Goal: Task Accomplishment & Management: Manage account settings

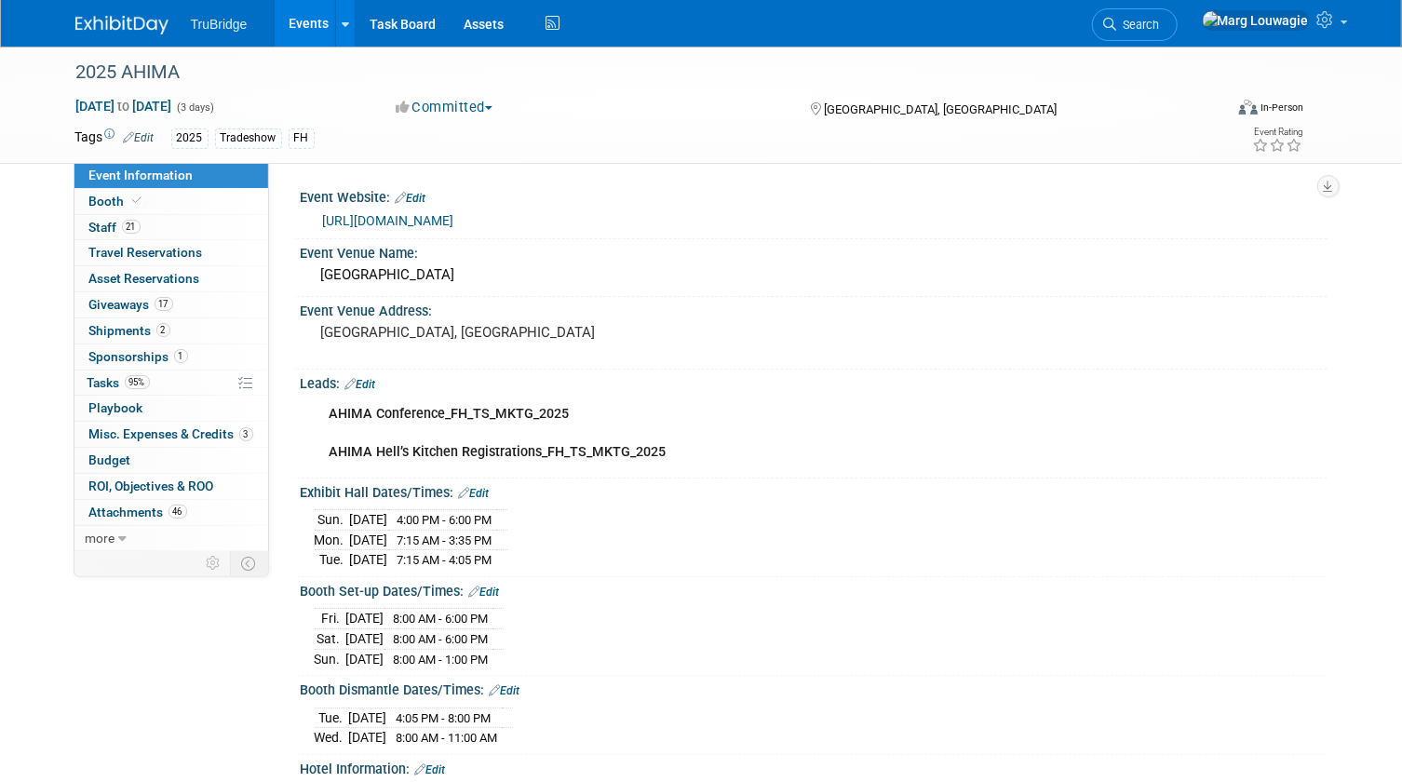
drag, startPoint x: 1227, startPoint y: 24, endPoint x: 1218, endPoint y: 43, distance: 20.8
click at [1160, 24] on span "Search" at bounding box center [1138, 25] width 43 height 14
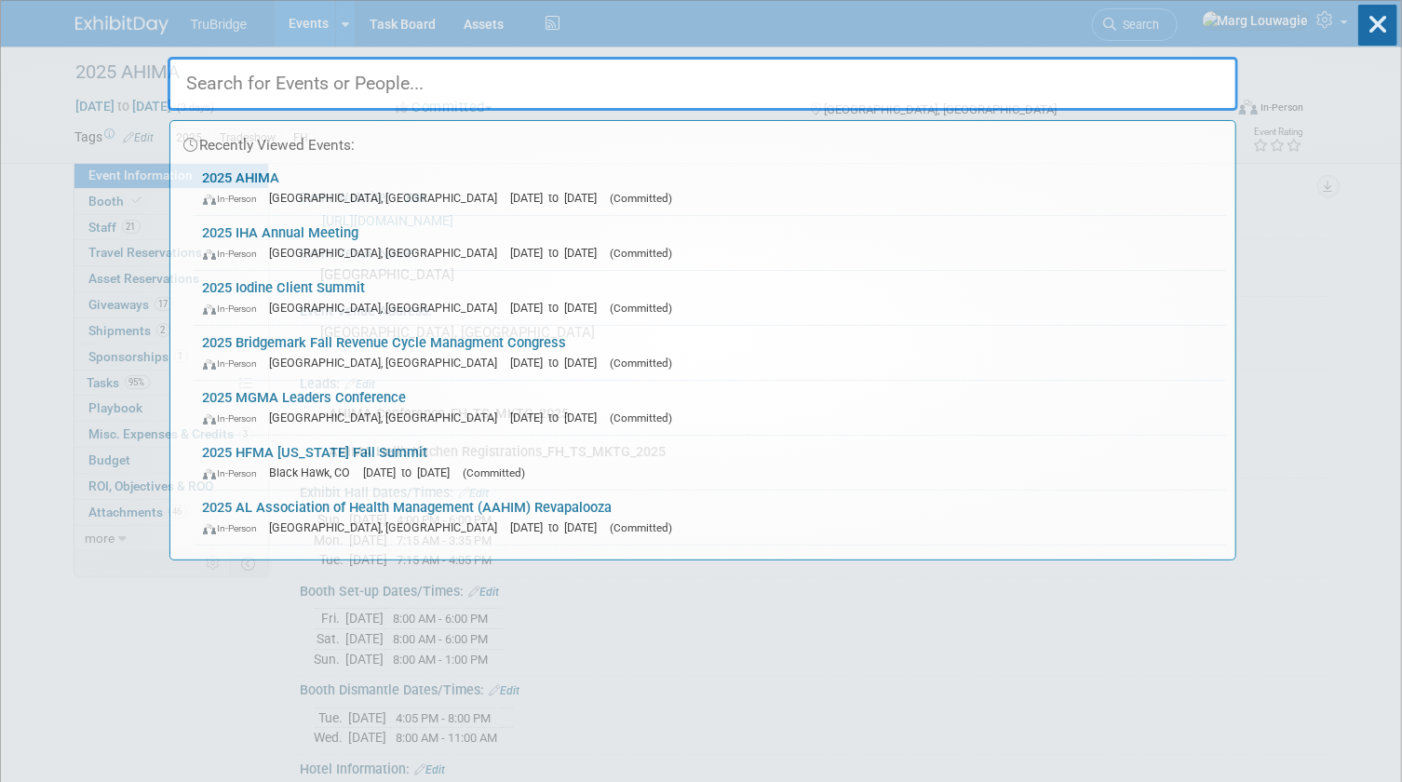
click at [1179, 86] on input "text" at bounding box center [703, 84] width 1071 height 54
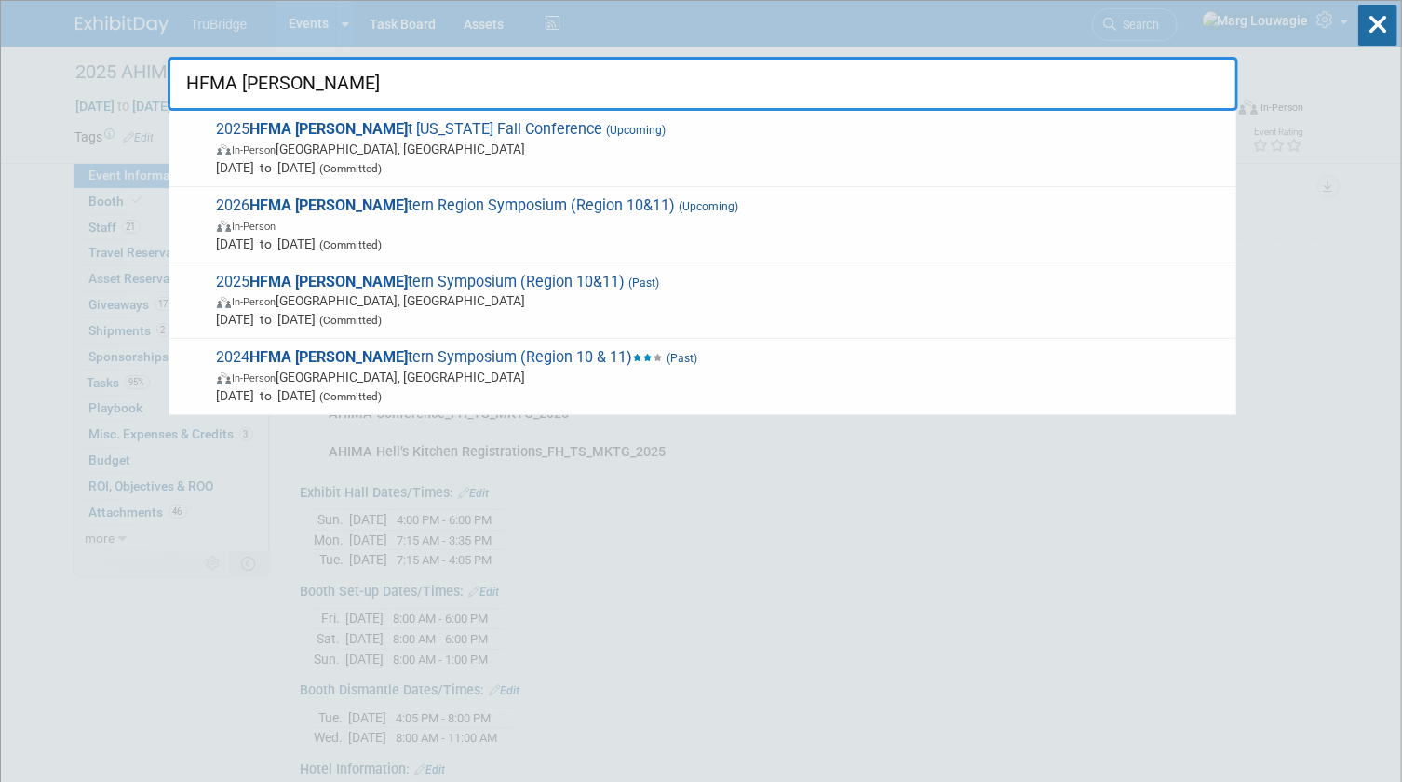
type input "HFMA [PERSON_NAME]"
drag, startPoint x: 1369, startPoint y: 28, endPoint x: 1006, endPoint y: 176, distance: 392.2
click at [1369, 28] on icon at bounding box center [1378, 25] width 39 height 41
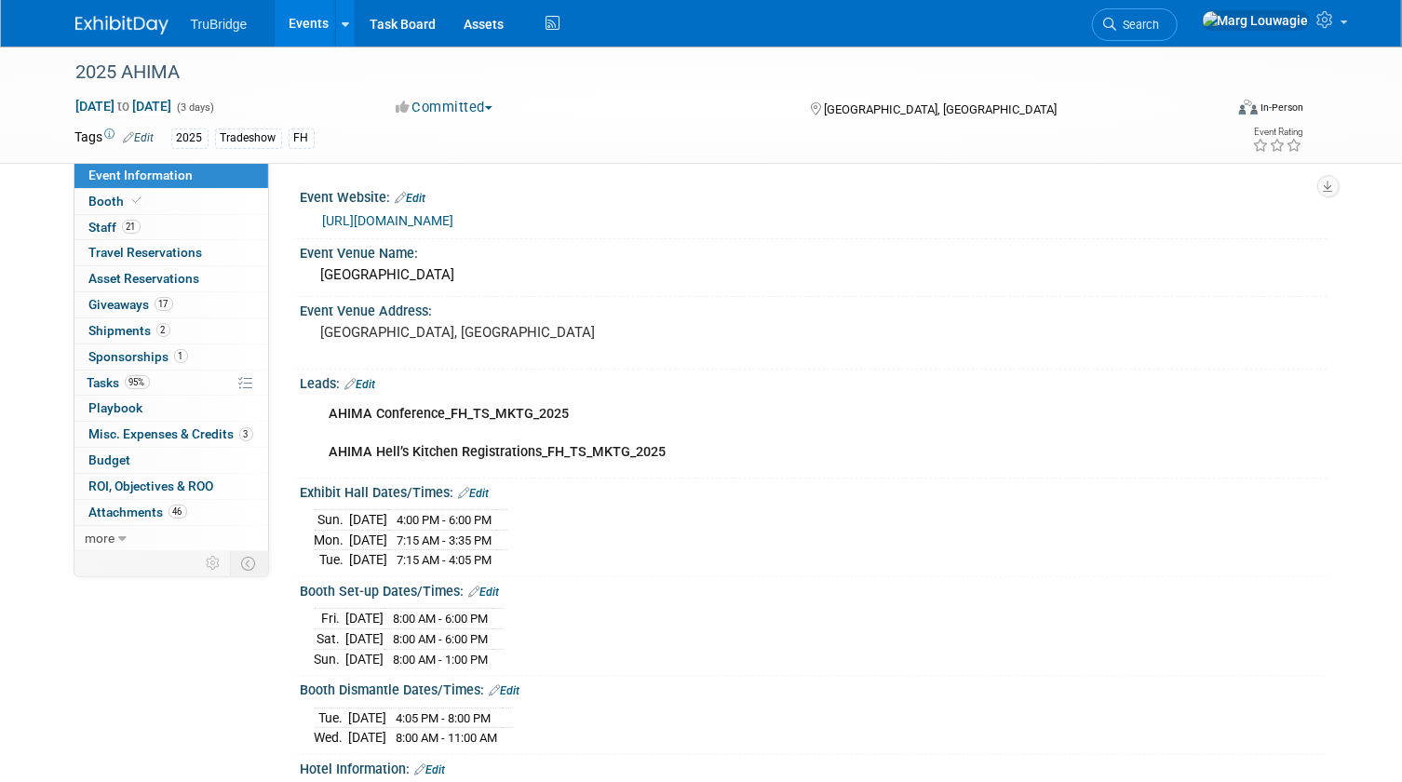
drag, startPoint x: 1183, startPoint y: 25, endPoint x: 1155, endPoint y: 72, distance: 54.3
click at [1117, 25] on icon at bounding box center [1110, 24] width 13 height 13
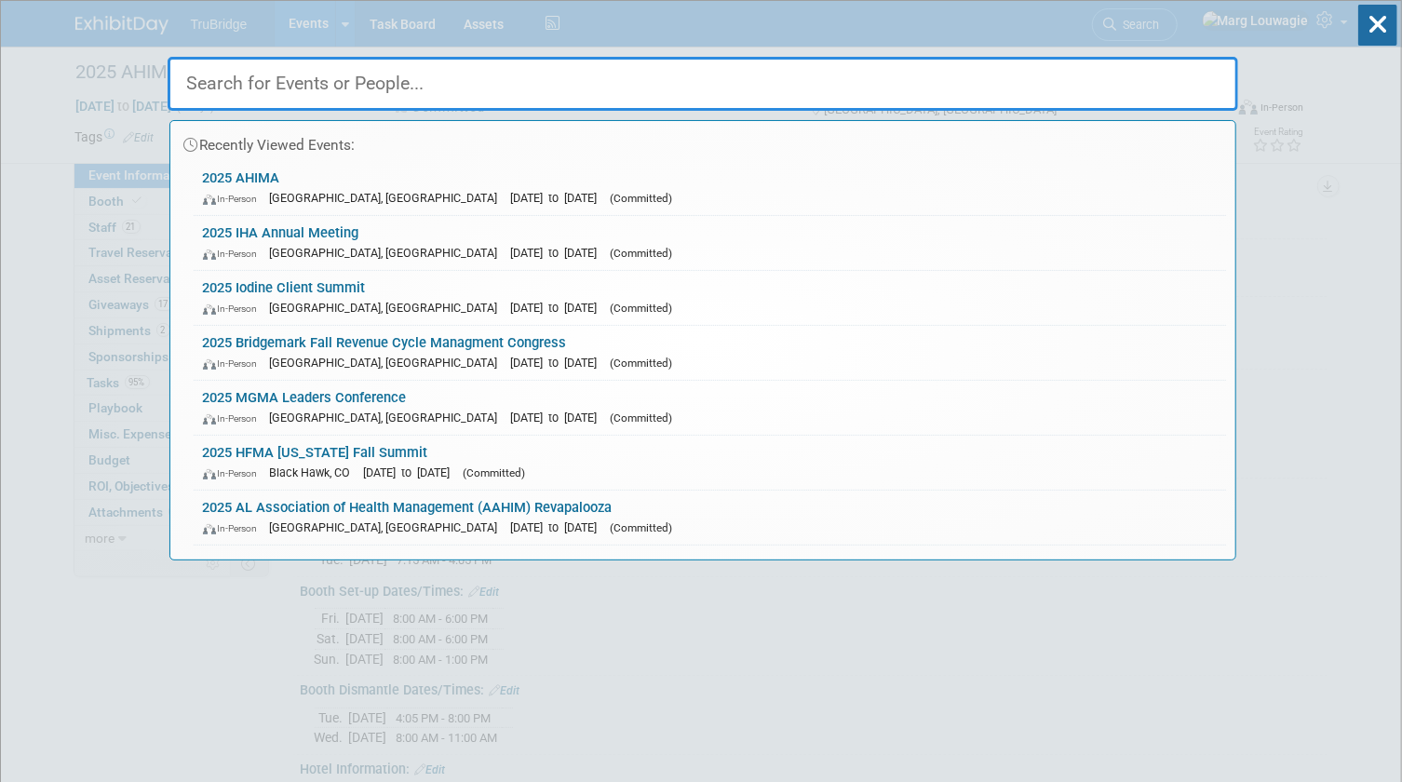
click at [1153, 74] on input "text" at bounding box center [703, 84] width 1071 height 54
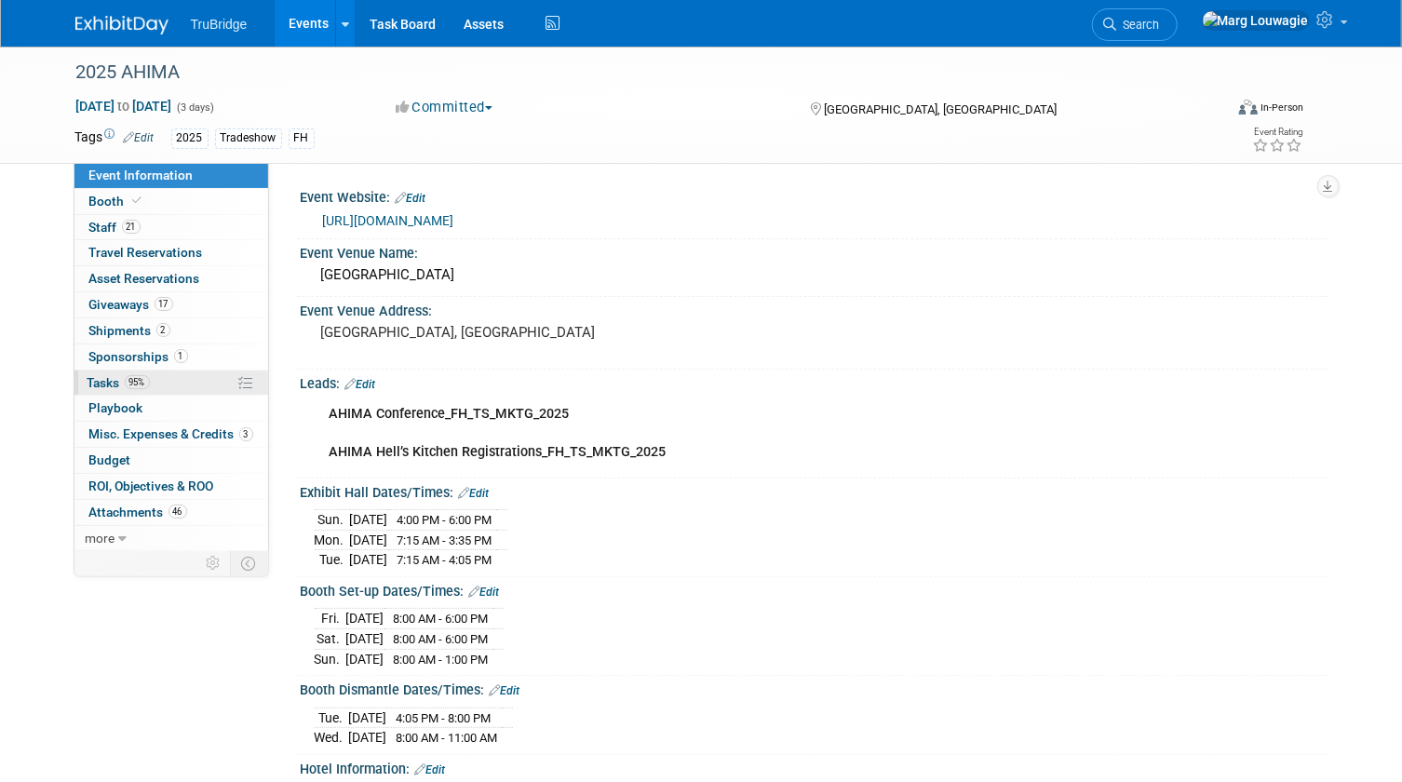
click at [109, 372] on link "95% Tasks 95%" at bounding box center [171, 383] width 194 height 25
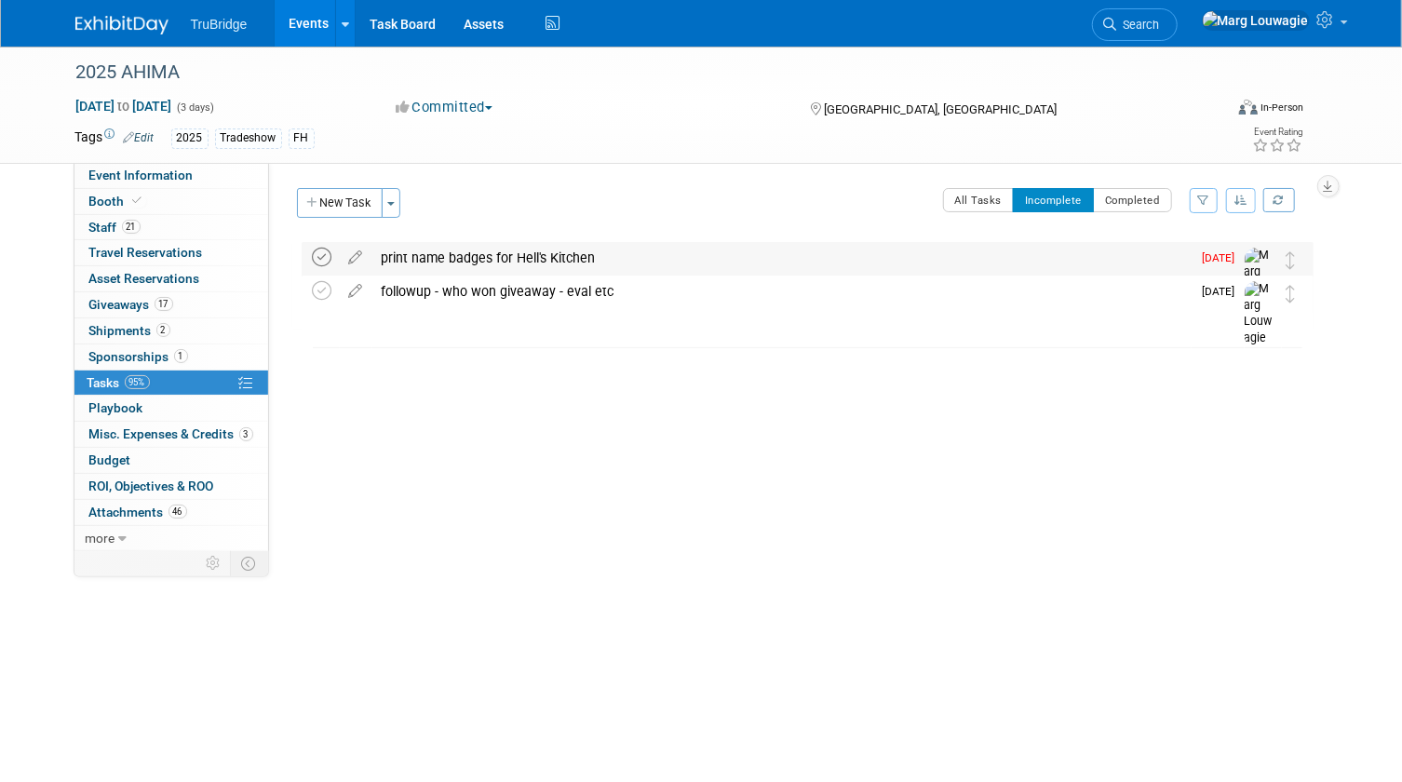
click at [321, 256] on icon at bounding box center [323, 258] width 20 height 20
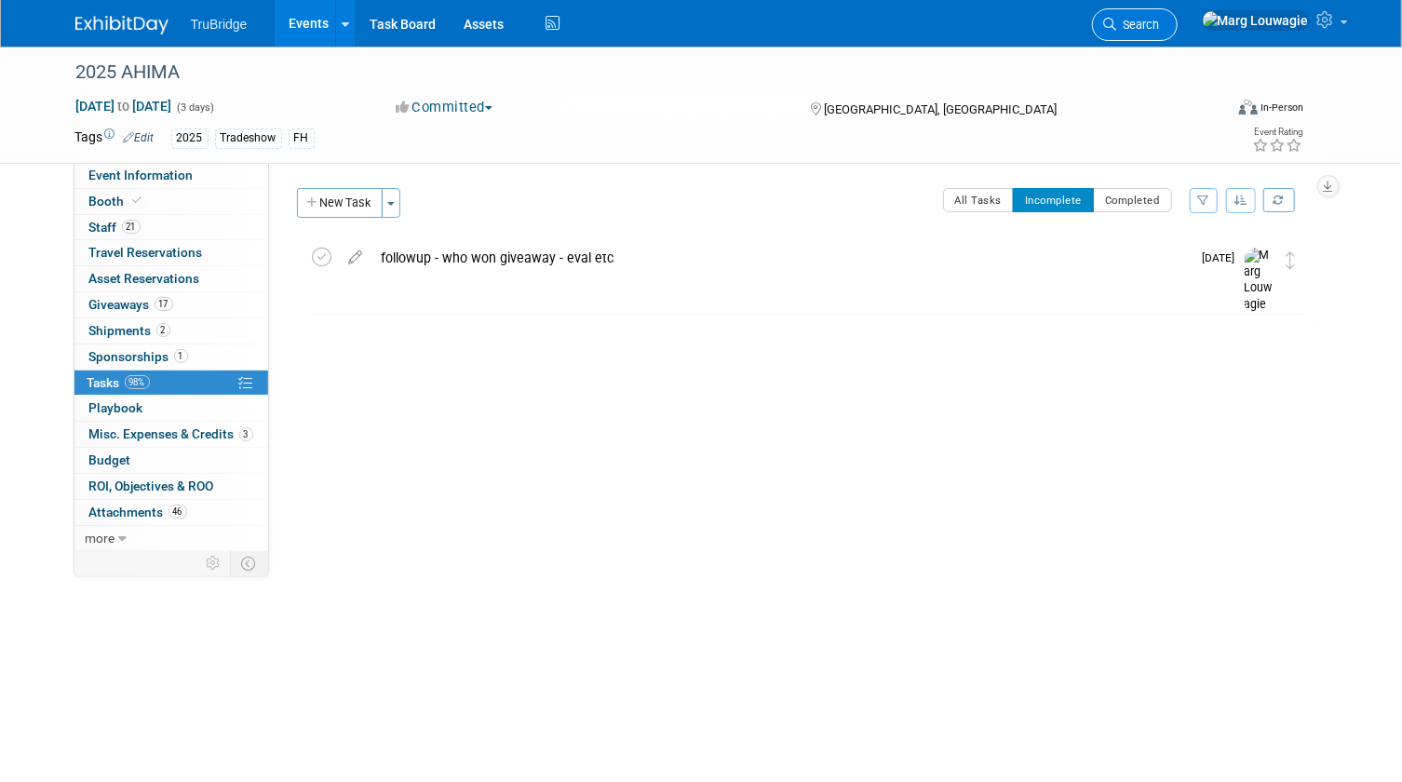
click at [1117, 23] on icon at bounding box center [1110, 24] width 13 height 13
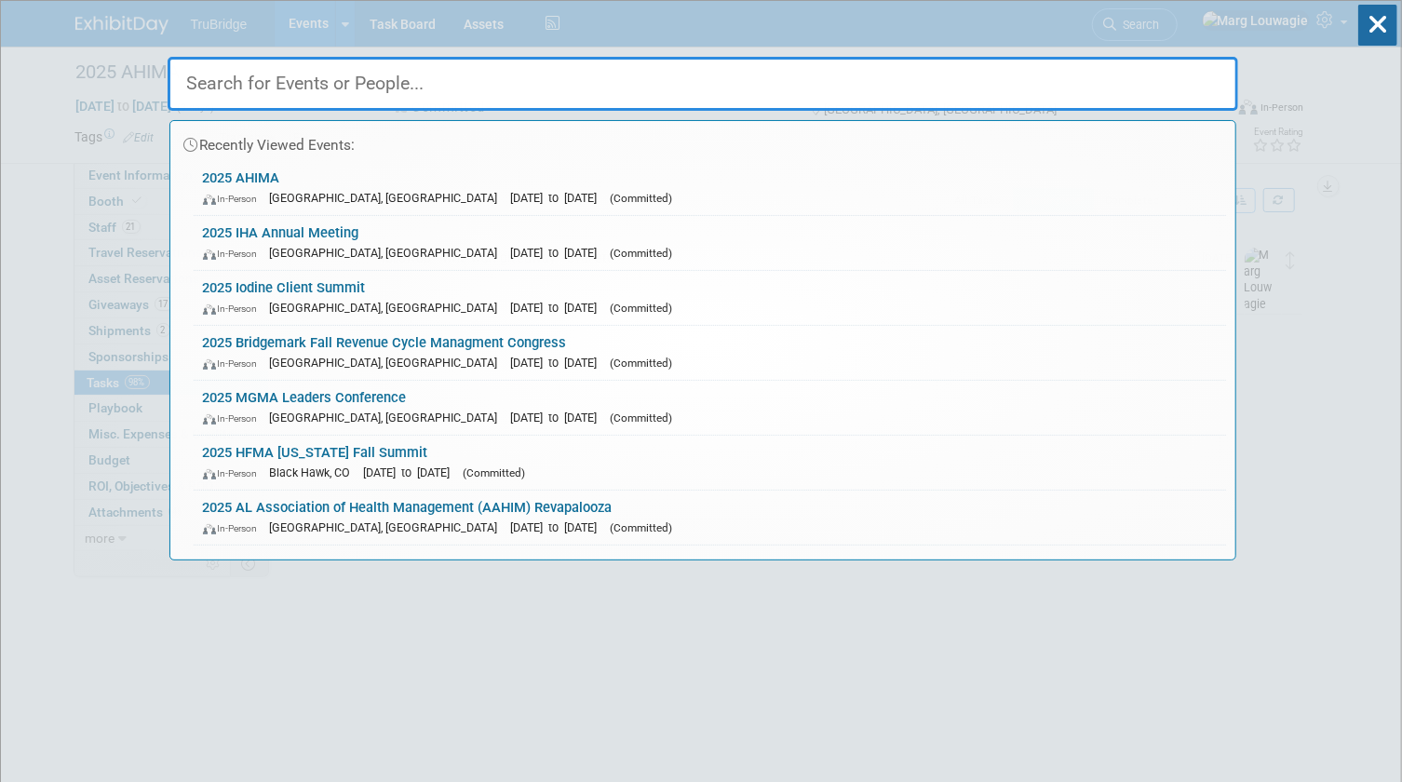
click at [1165, 74] on input "text" at bounding box center [703, 84] width 1071 height 54
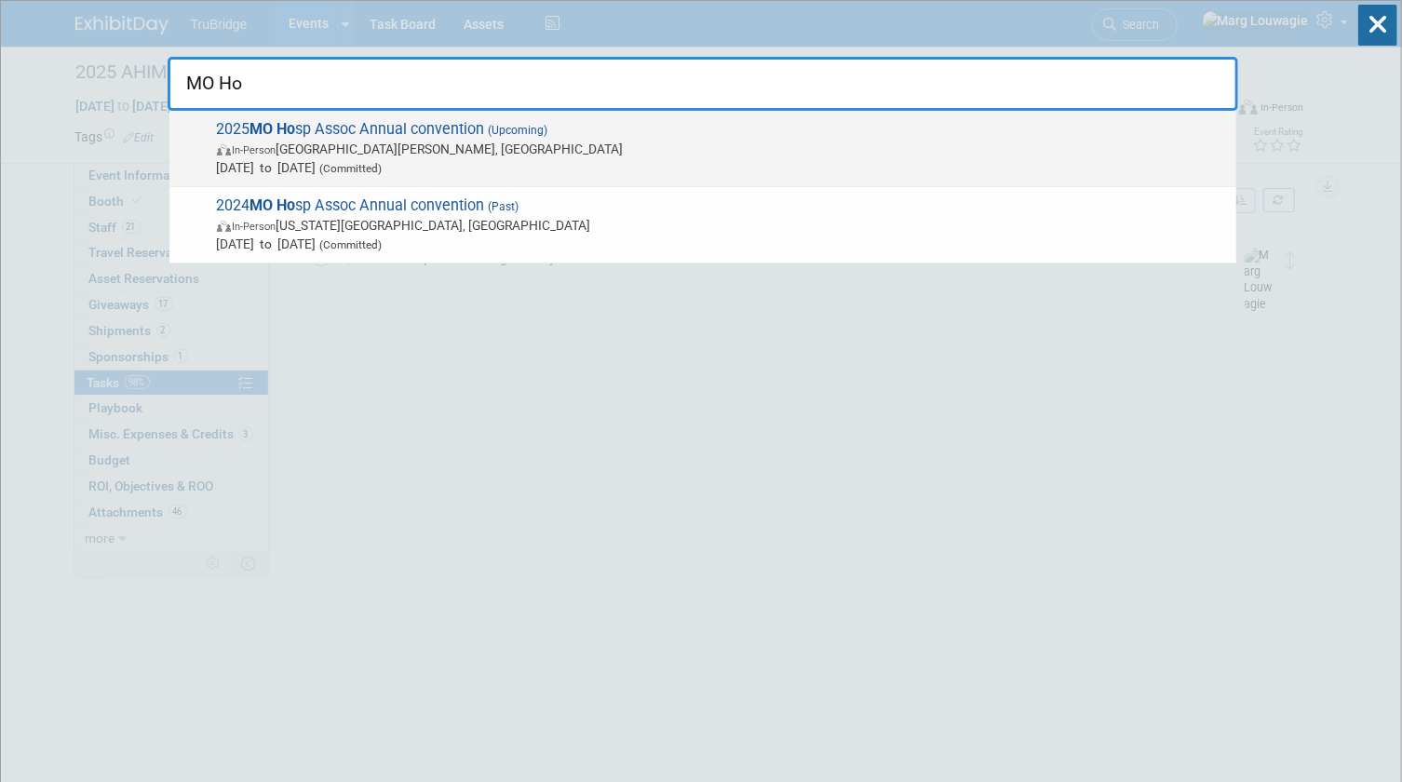
type input "MO Ho"
click at [673, 171] on span "[DATE] to [DATE] (Committed)" at bounding box center [722, 167] width 1010 height 19
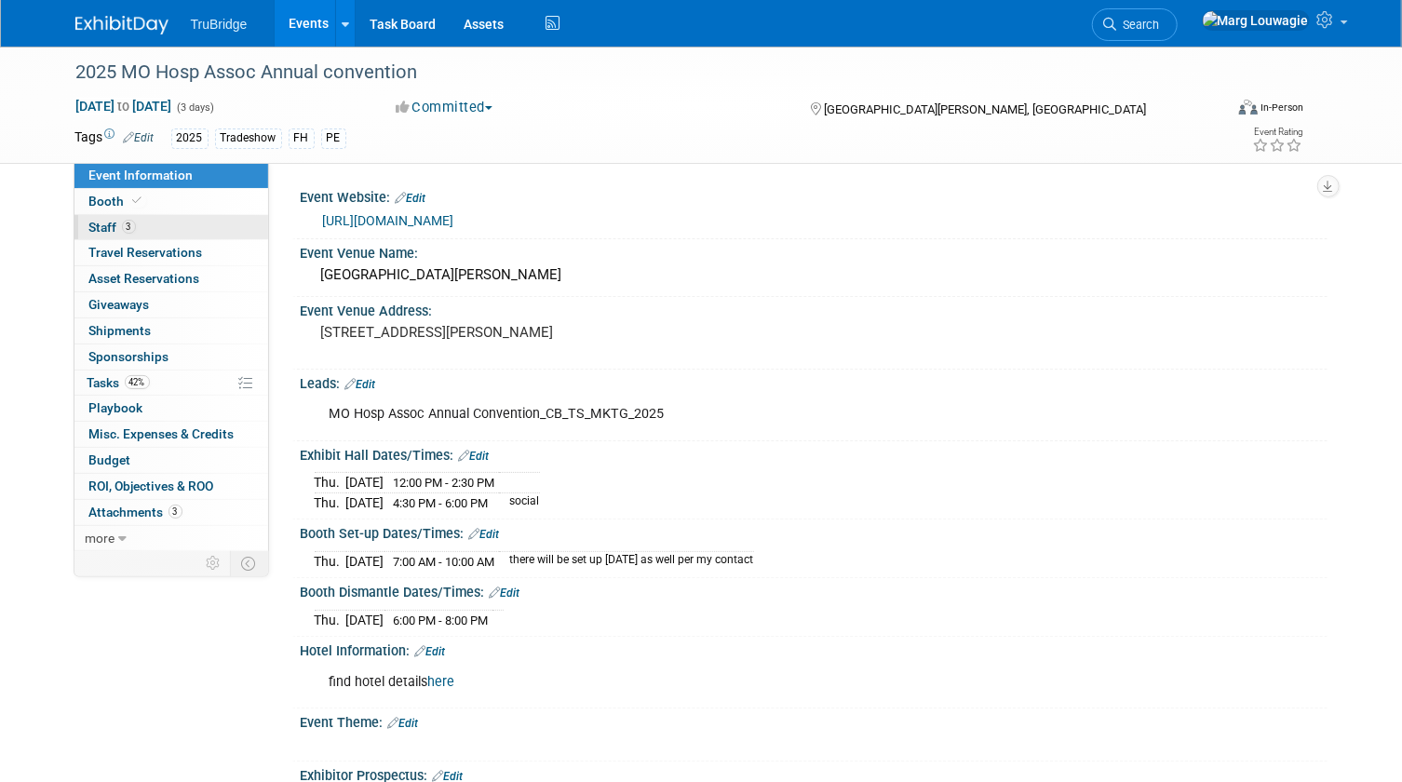
click at [122, 223] on span "3" at bounding box center [129, 227] width 14 height 14
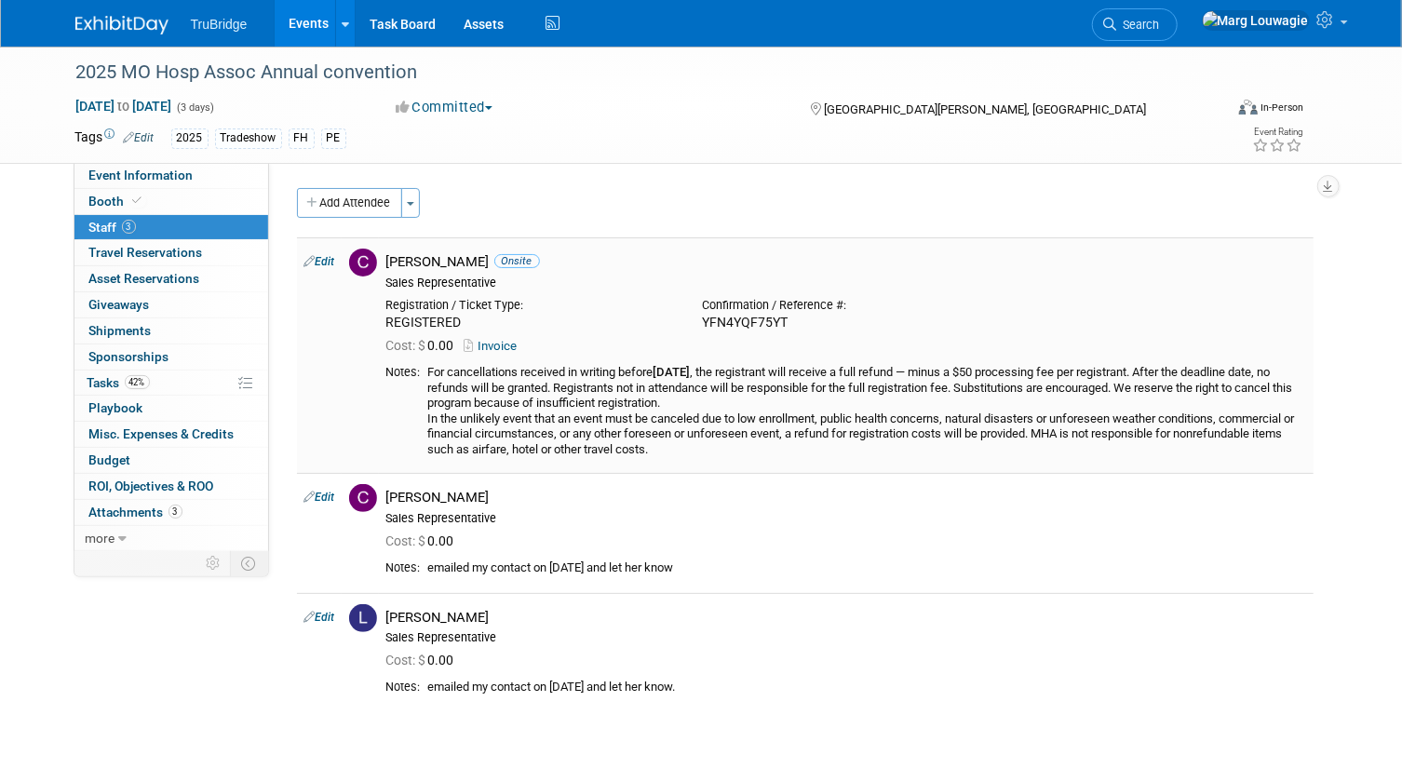
click at [326, 258] on link "Edit" at bounding box center [320, 261] width 31 height 13
select select "a05c32c8-2cbf-4862-97fa-a6089f103daa"
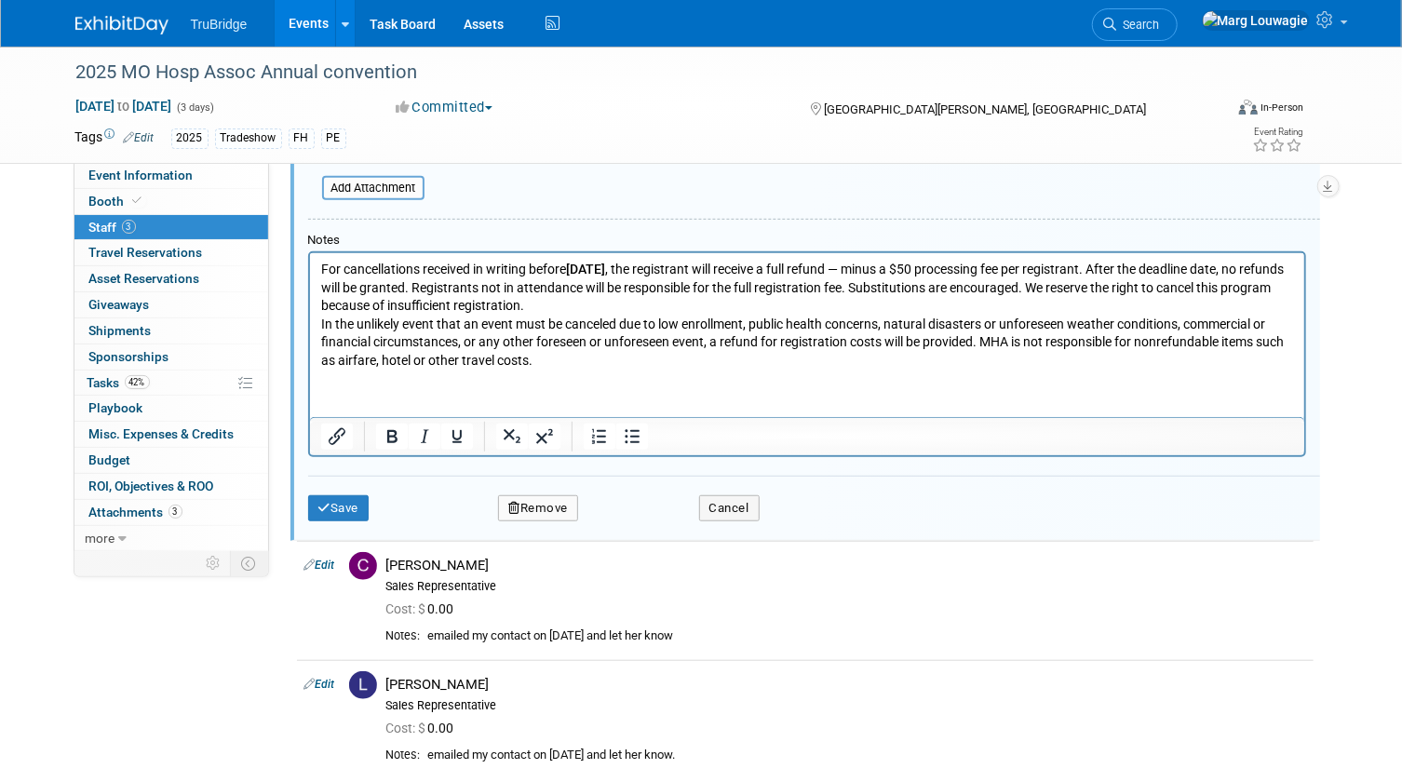
scroll to position [534, 0]
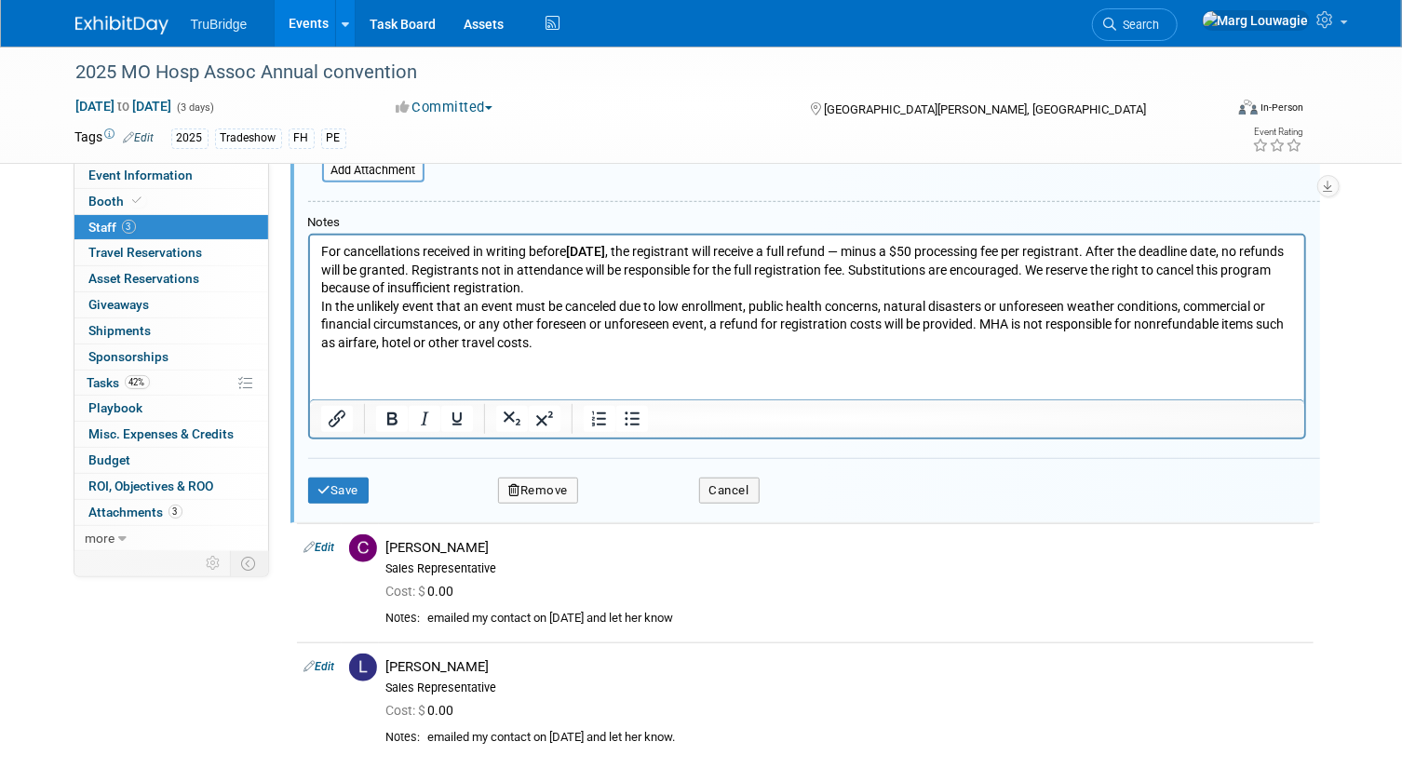
click at [563, 488] on button "Remove" at bounding box center [538, 491] width 80 height 26
click at [653, 494] on link "Yes" at bounding box center [640, 504] width 54 height 30
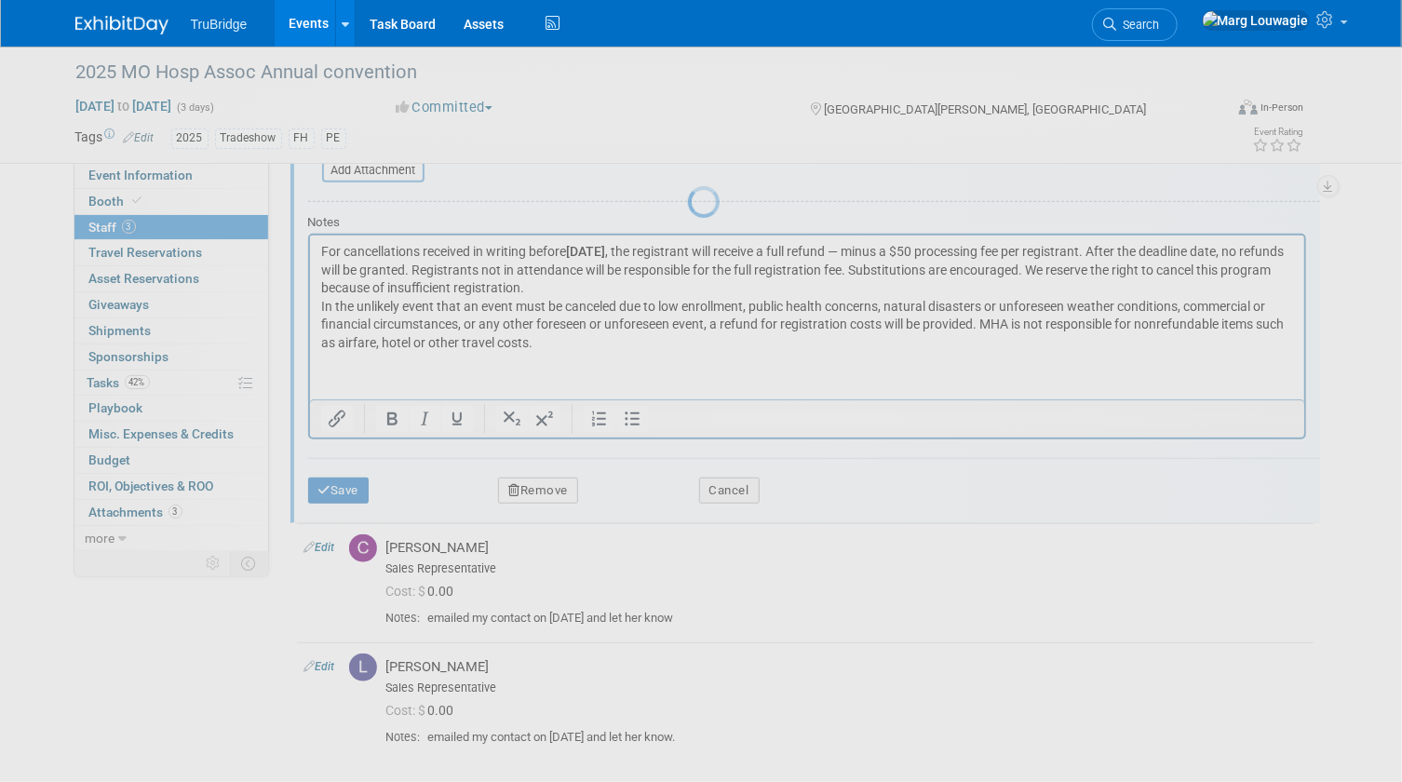
scroll to position [24, 0]
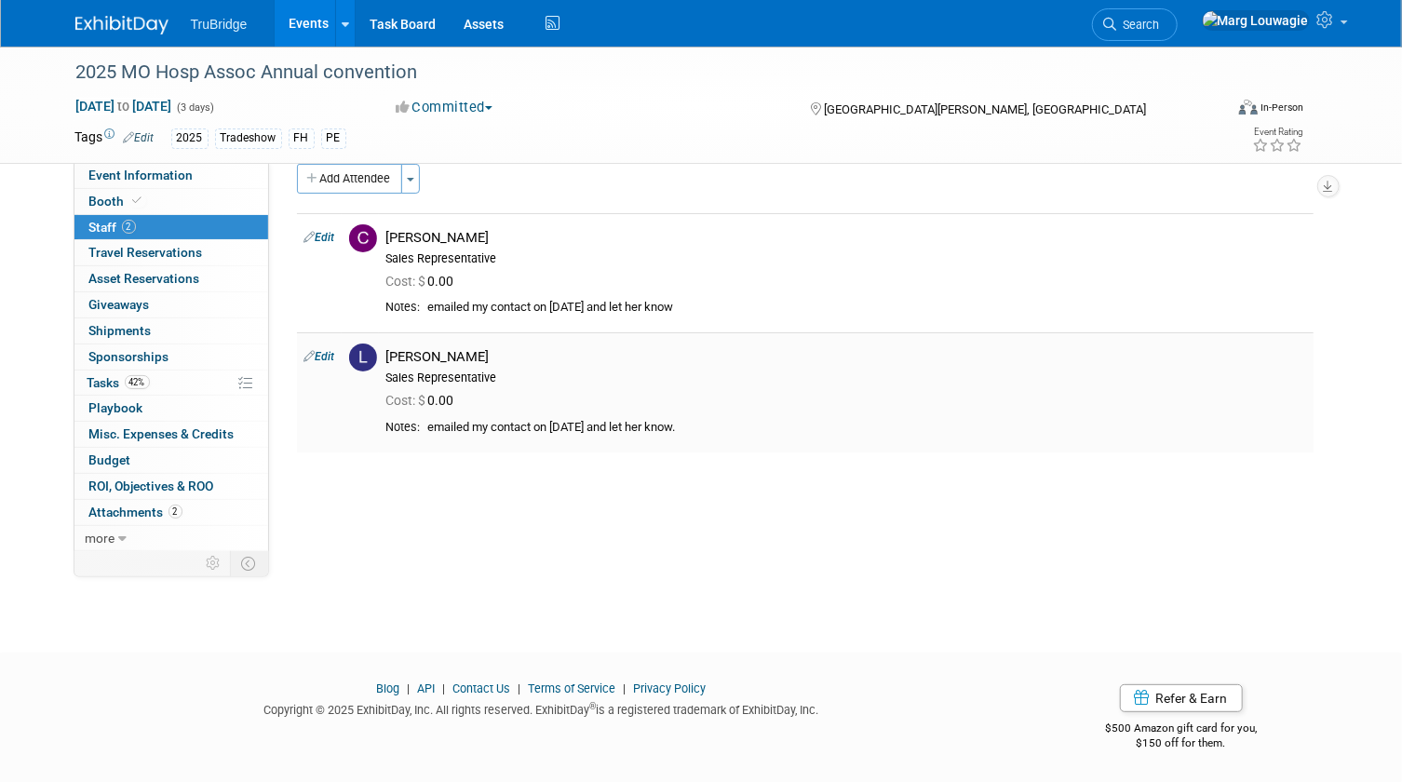
click at [329, 350] on link "Edit" at bounding box center [320, 356] width 31 height 13
select select "d61f4061-cd12-4be2-8494-cd56ca0880bd"
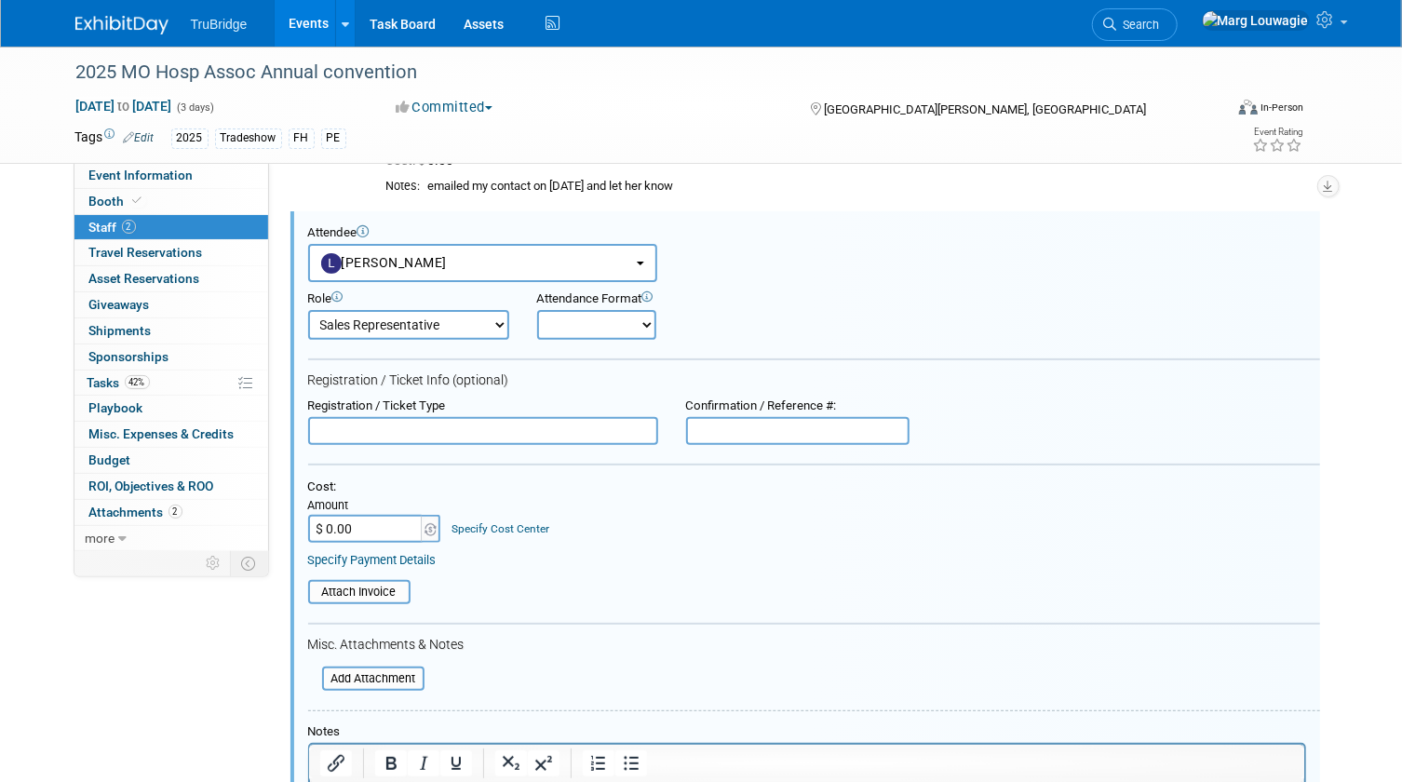
scroll to position [0, 0]
click at [407, 431] on input "text" at bounding box center [483, 431] width 350 height 28
click at [474, 429] on input "text" at bounding box center [483, 431] width 350 height 28
click at [730, 426] on input "text" at bounding box center [797, 431] width 223 height 28
paste input "FXNT2ZJPY3N"
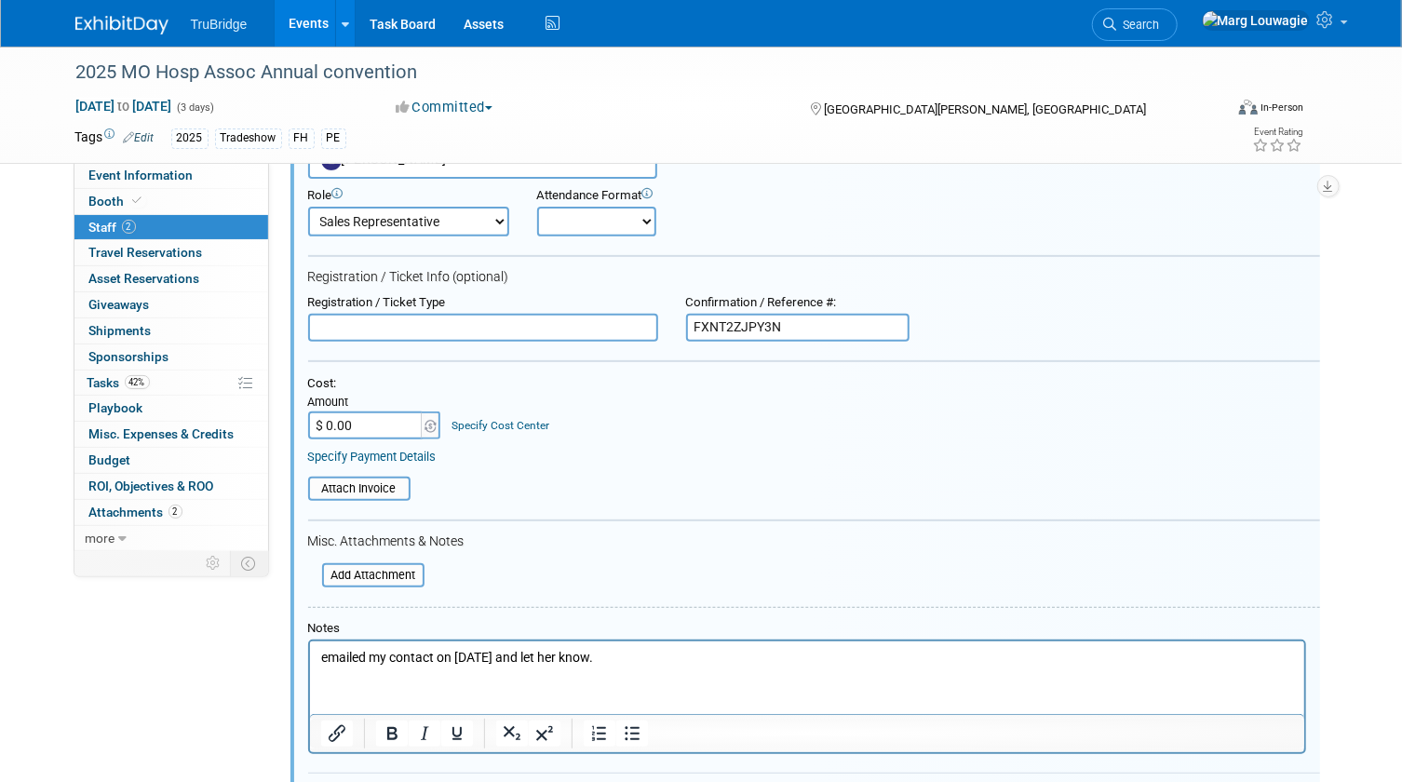
scroll to position [484, 0]
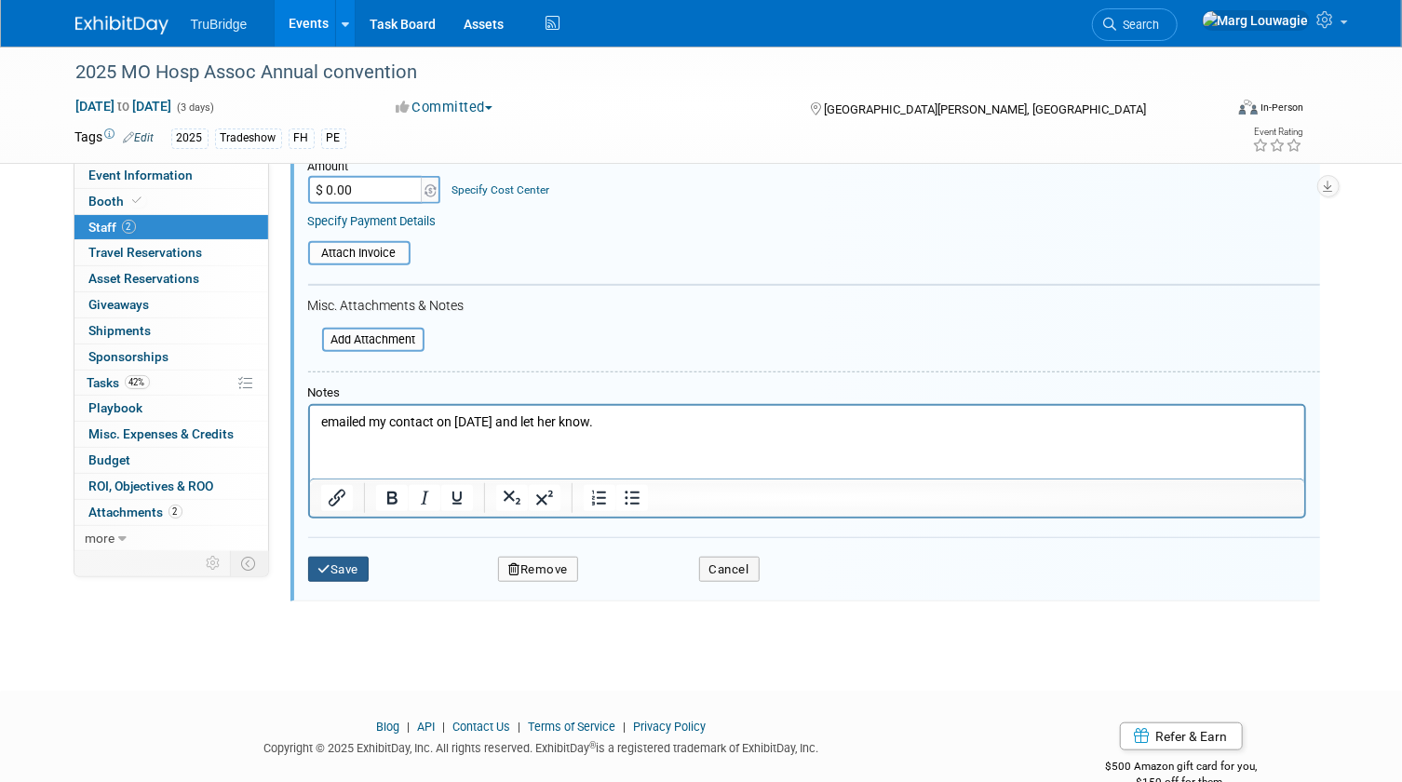
type input "FXNT2ZJPY3N"
click at [358, 571] on button "Save" at bounding box center [338, 570] width 61 height 26
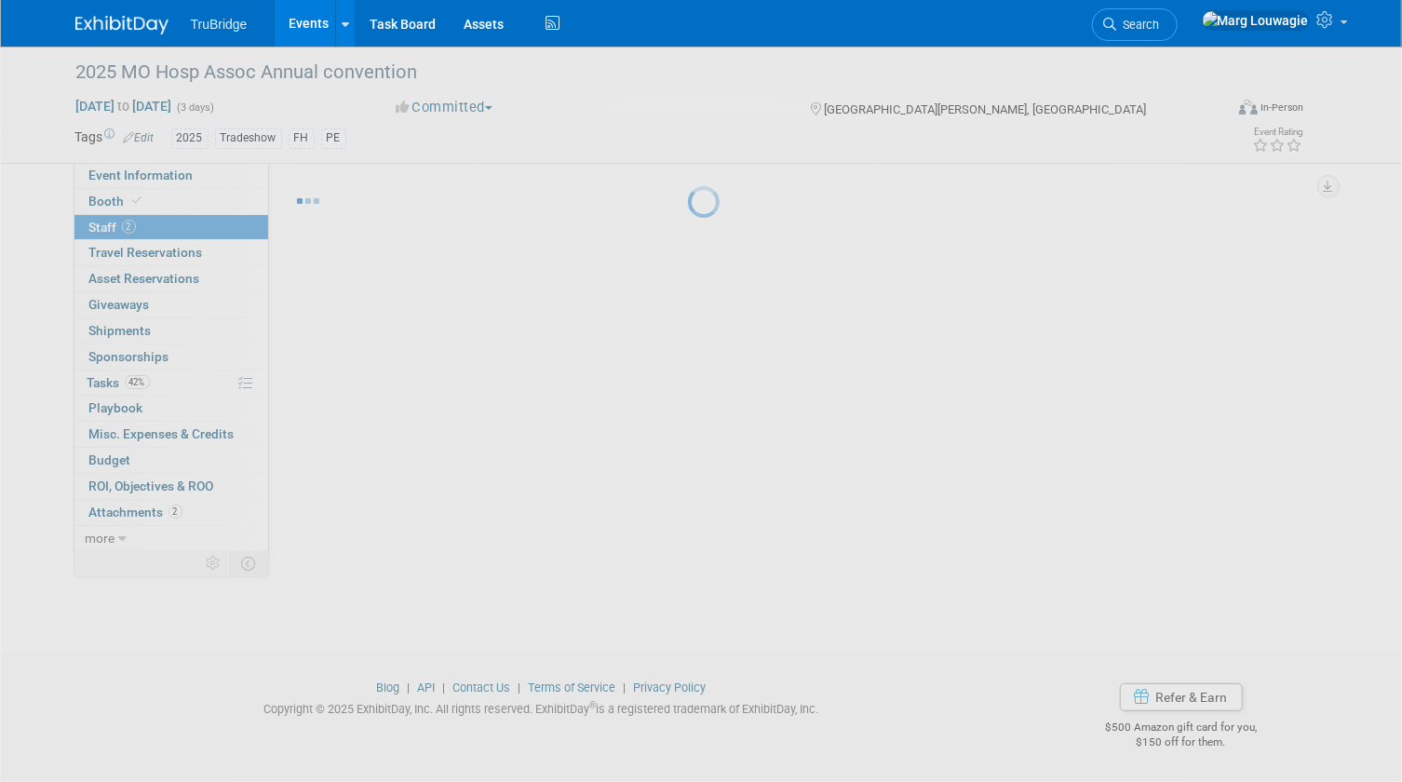
scroll to position [24, 0]
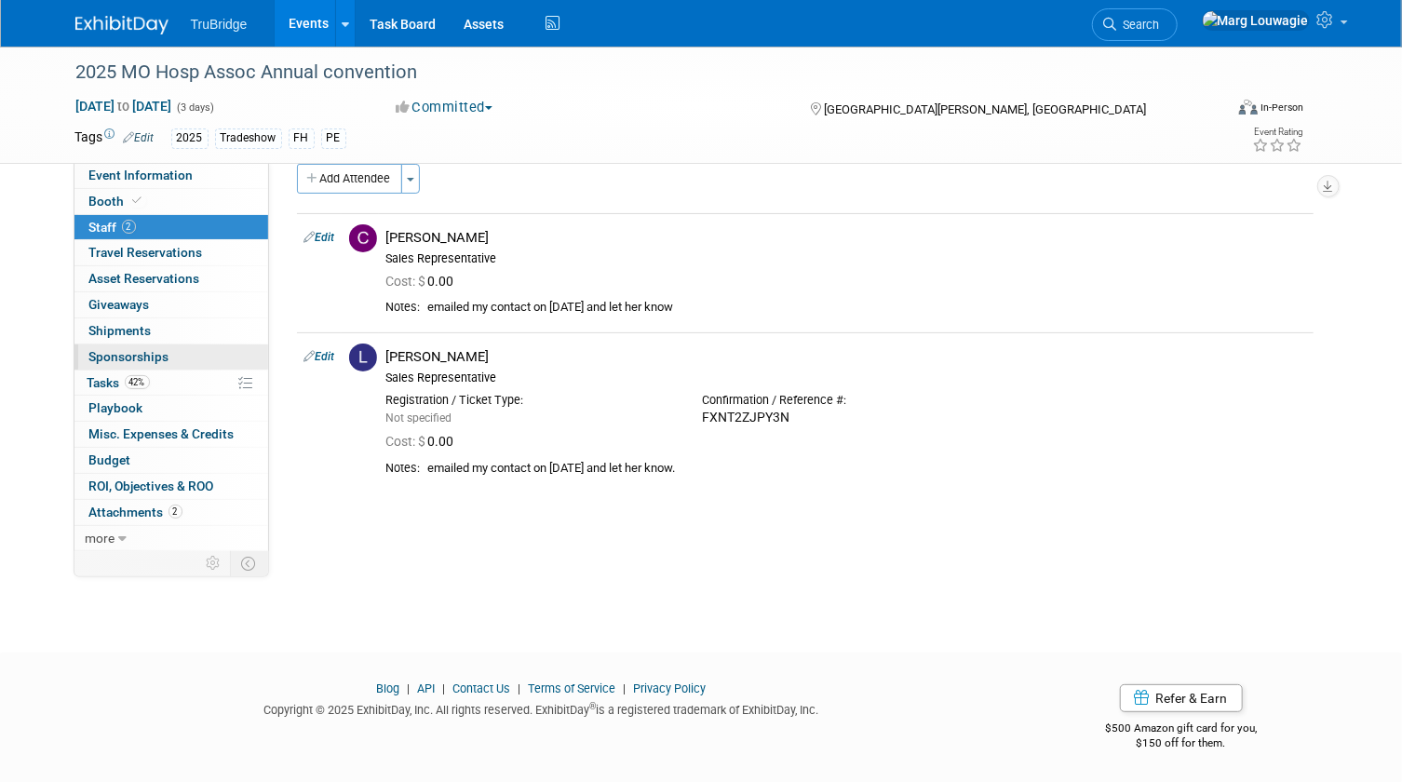
drag, startPoint x: 111, startPoint y: 378, endPoint x: 153, endPoint y: 367, distance: 43.4
click at [111, 378] on span "Tasks 42%" at bounding box center [119, 382] width 62 height 15
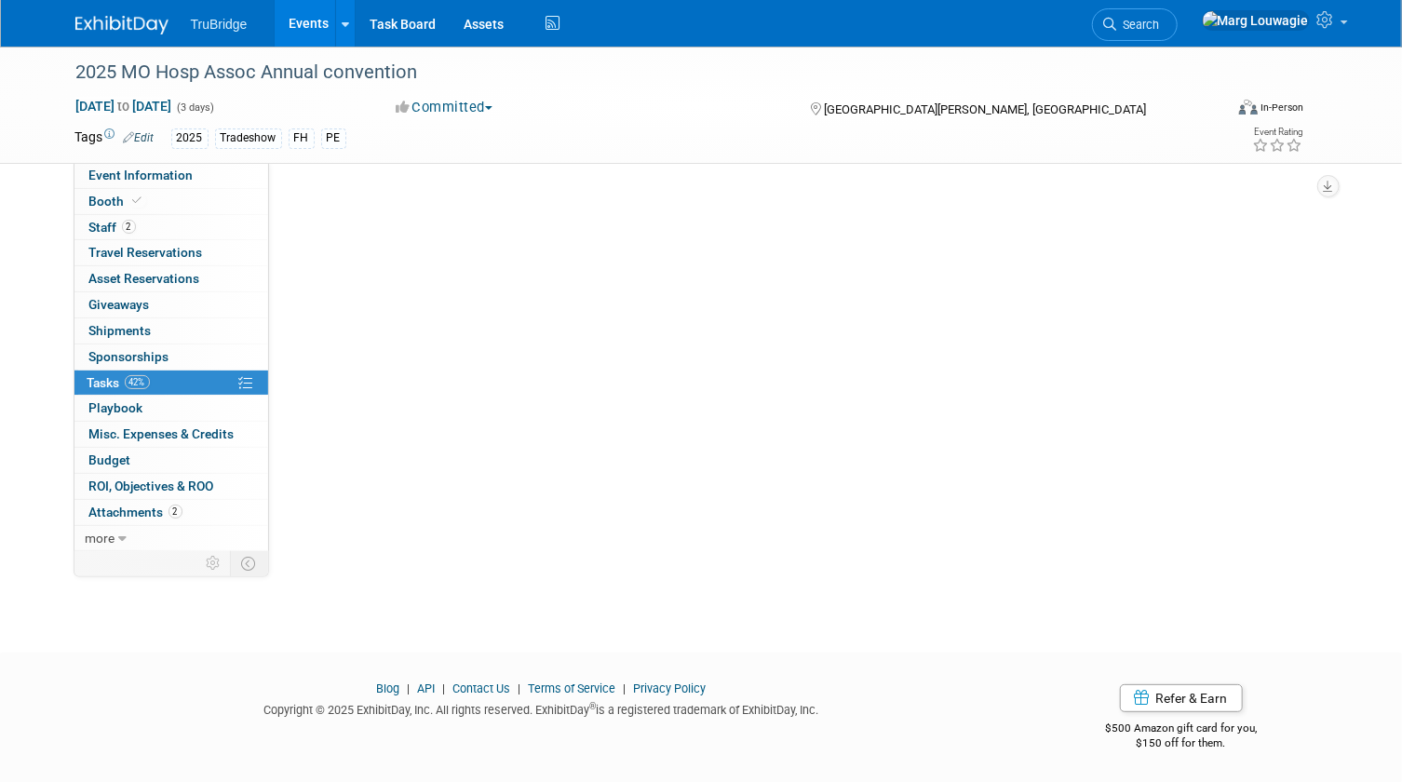
scroll to position [0, 0]
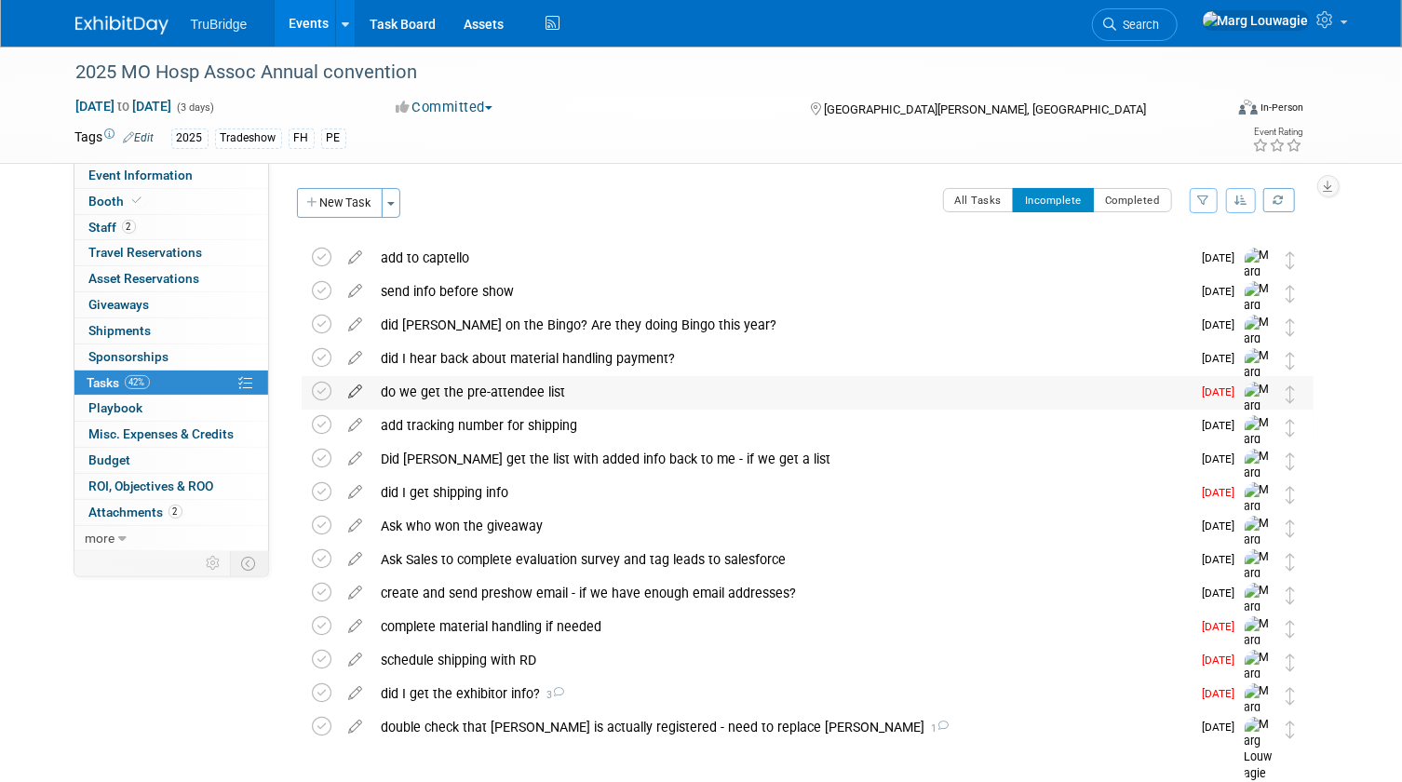
click at [359, 390] on icon at bounding box center [356, 387] width 33 height 23
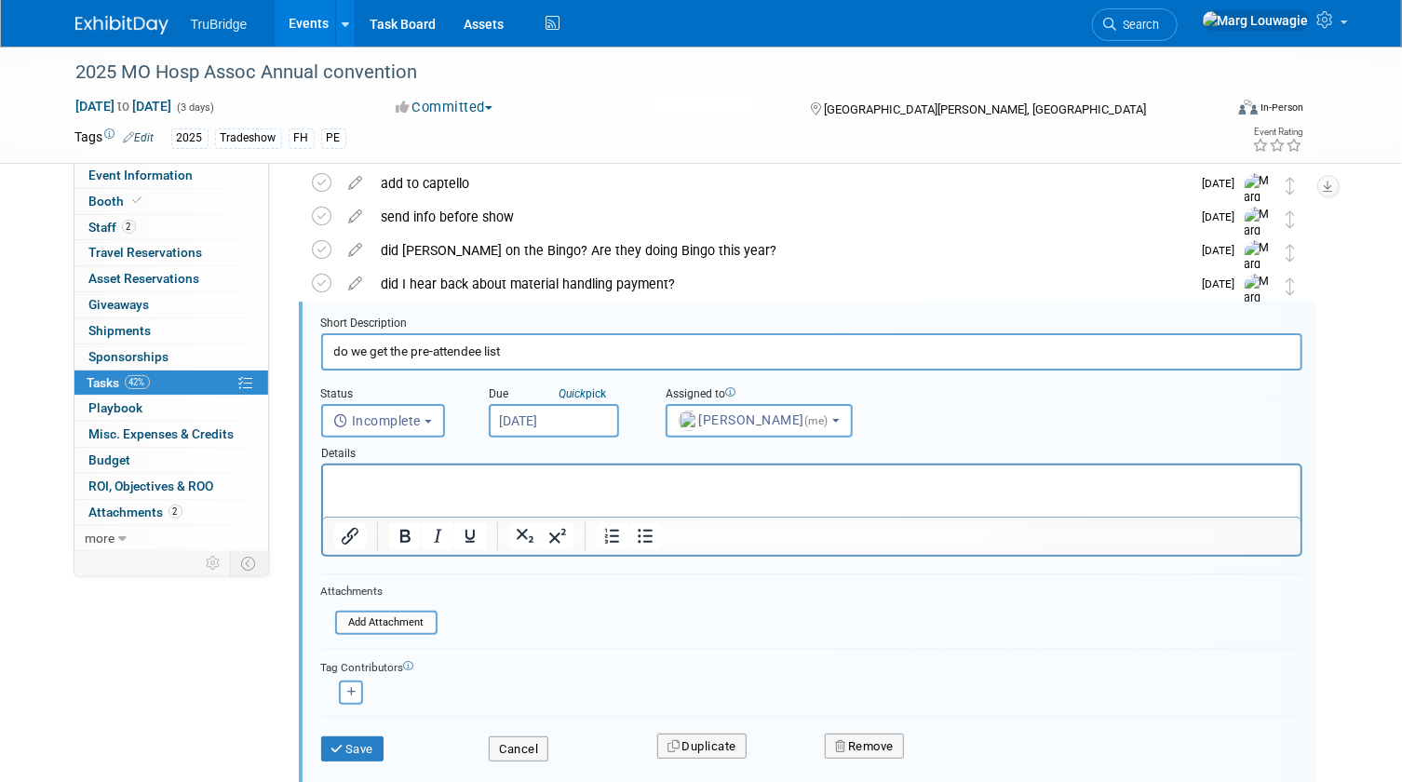
scroll to position [102, 0]
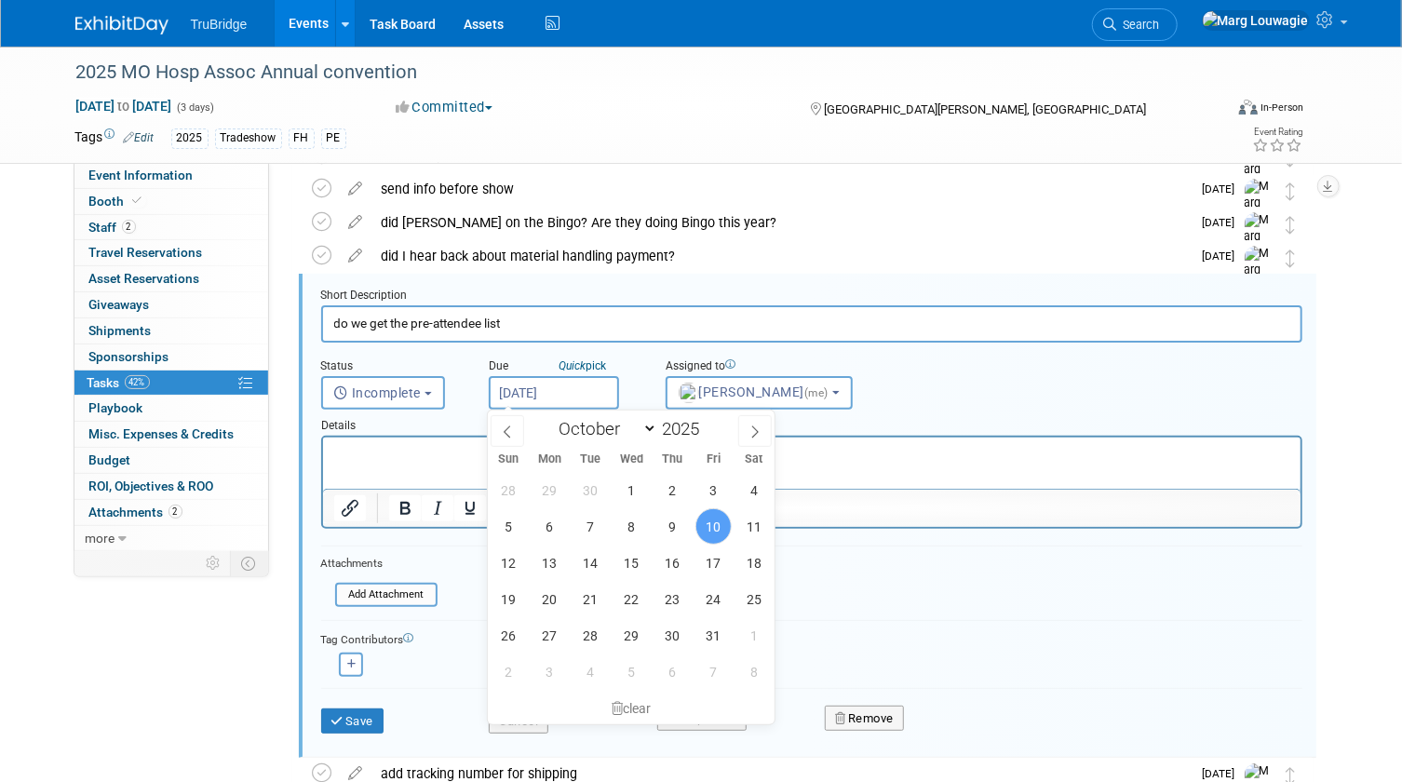
click at [536, 386] on input "[DATE]" at bounding box center [554, 393] width 130 height 34
click at [630, 605] on span "22" at bounding box center [632, 599] width 36 height 36
type input "Oct 22, 2025"
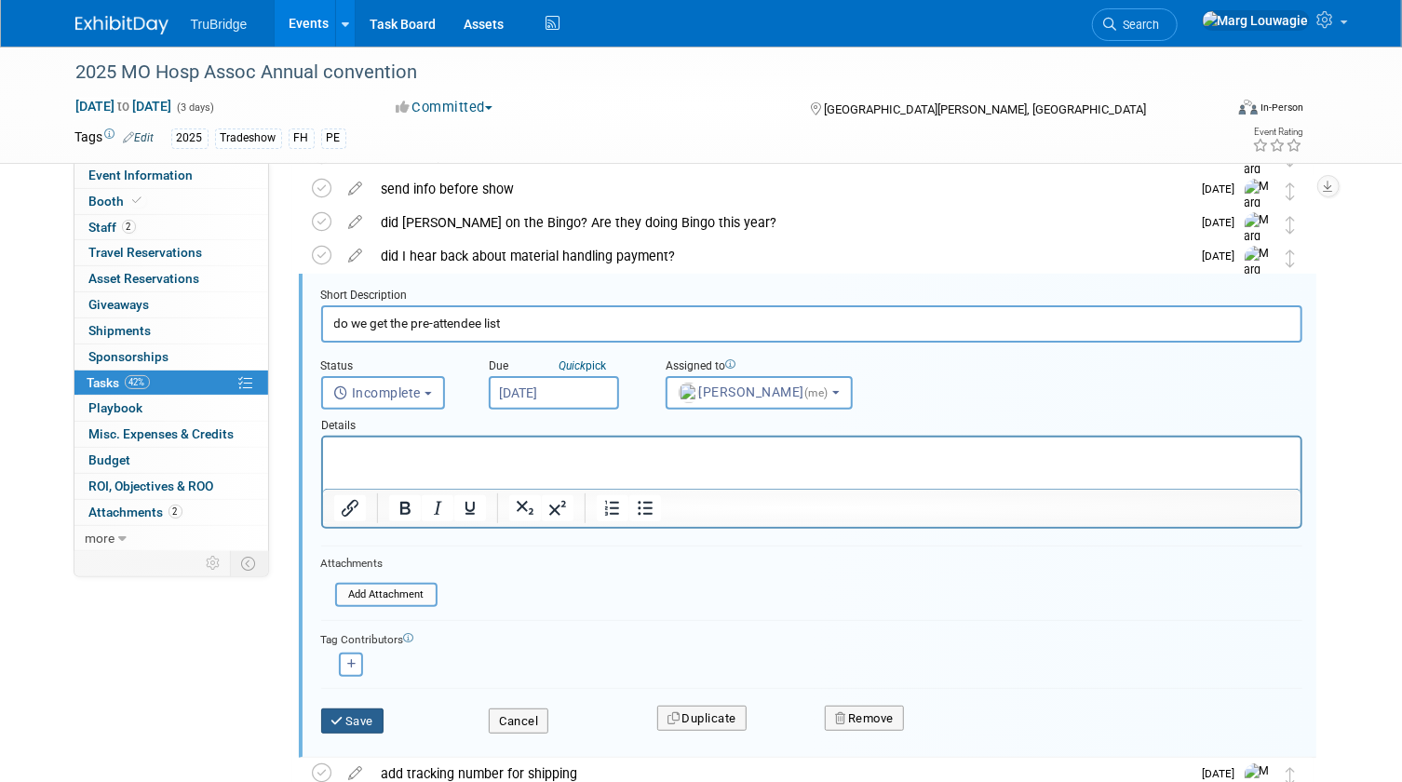
click at [356, 711] on button "Save" at bounding box center [352, 722] width 63 height 26
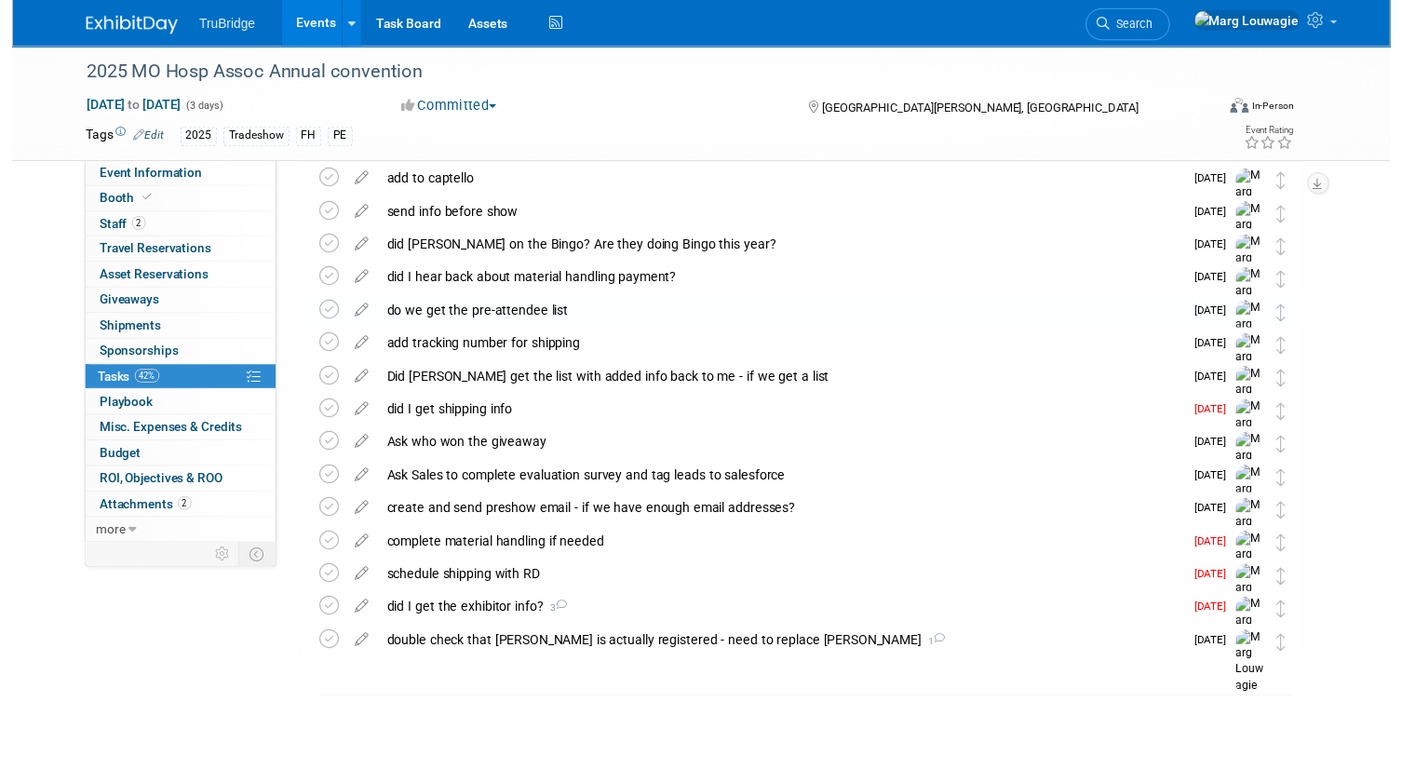
scroll to position [75, 0]
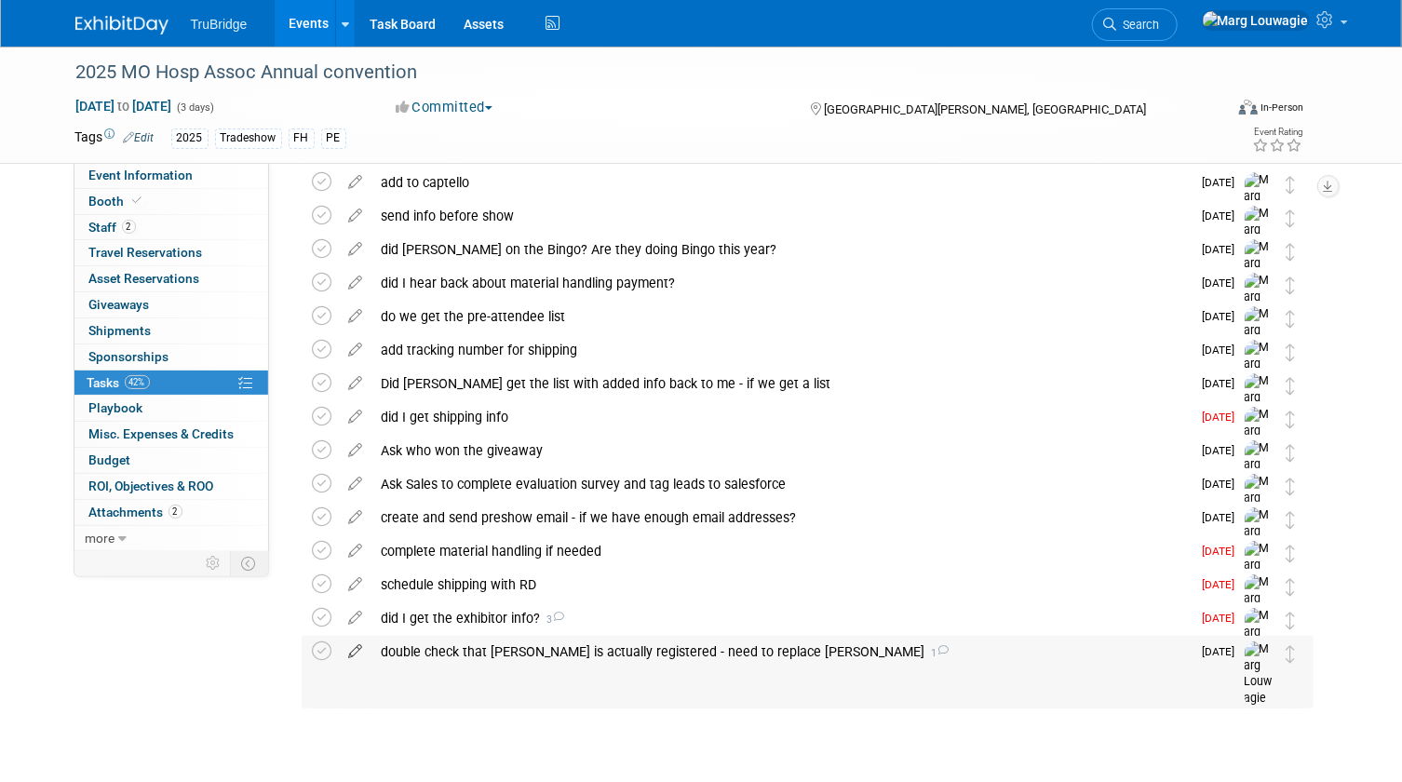
click at [354, 652] on icon at bounding box center [356, 647] width 33 height 23
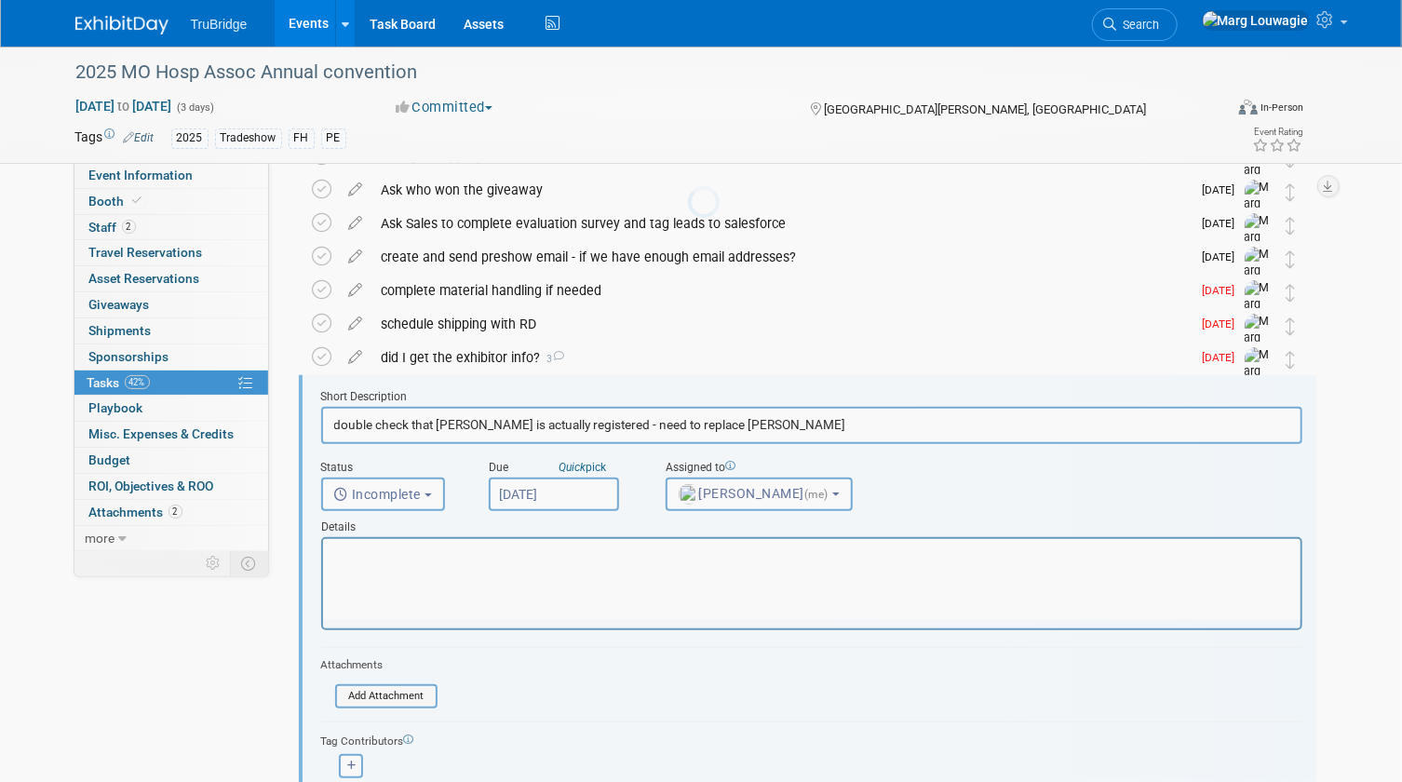
scroll to position [438, 0]
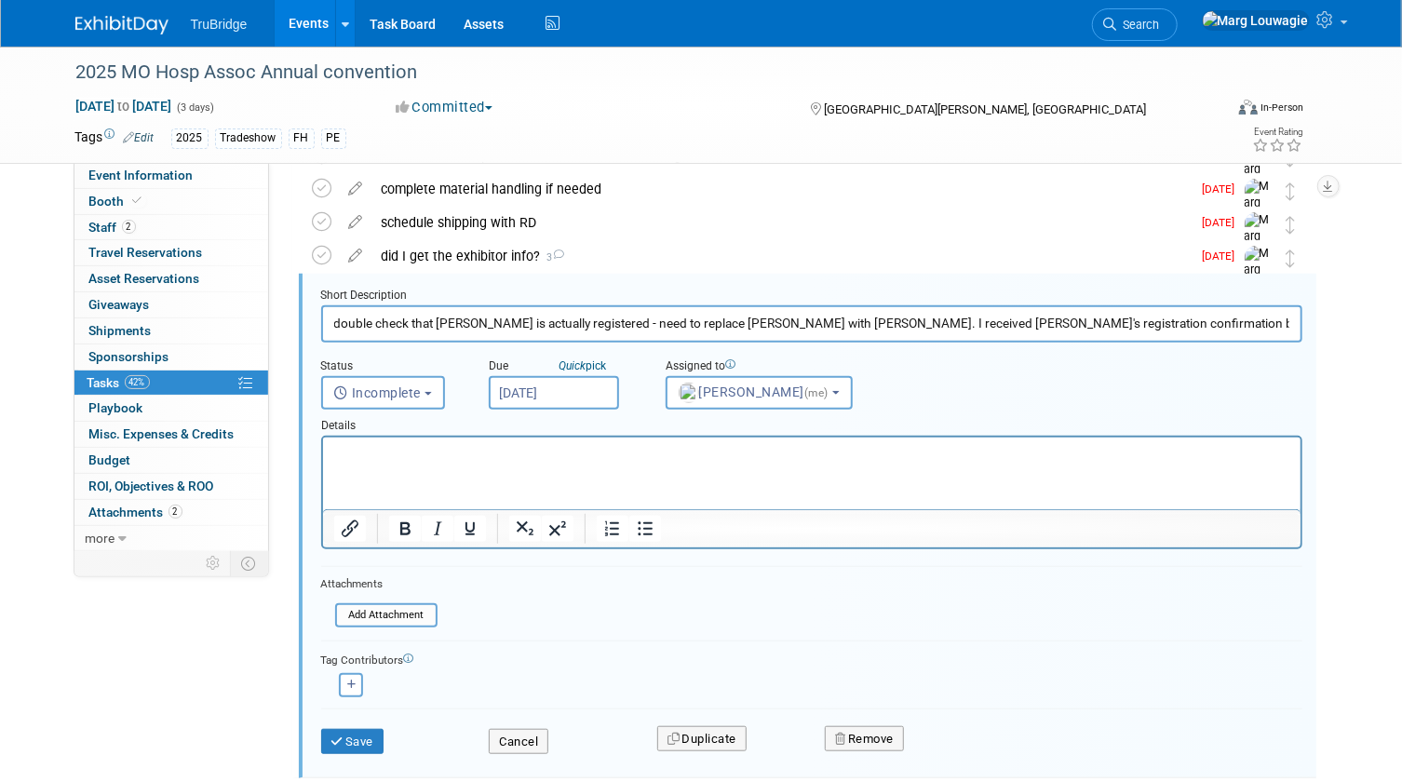
drag, startPoint x: 1162, startPoint y: 324, endPoint x: 779, endPoint y: 328, distance: 382.8
click at [779, 328] on input "double check that Chad is actually registered - need to replace Chad with Craig…" at bounding box center [812, 323] width 982 height 36
click at [437, 317] on input "double check that Chad is actually registered - need to replace Chad with Craig." at bounding box center [812, 323] width 982 height 36
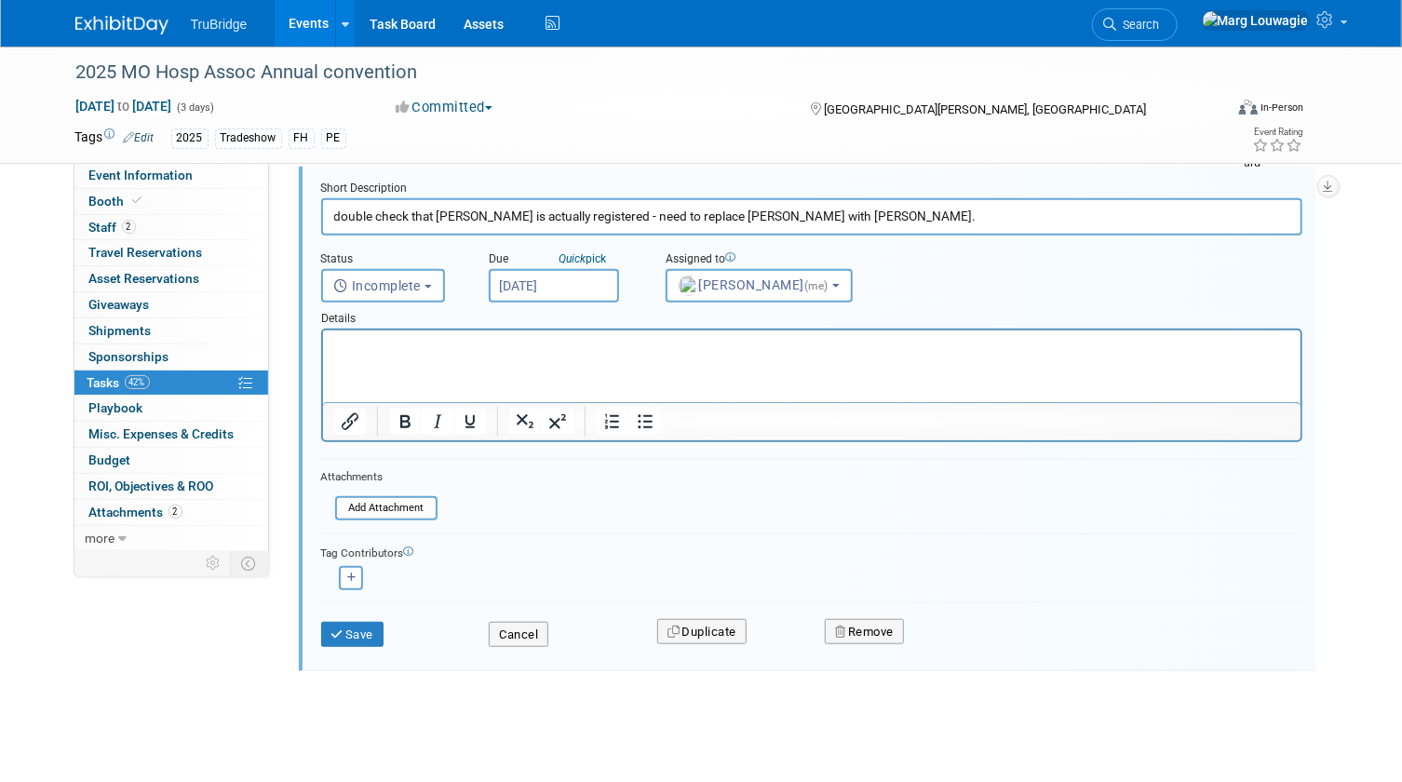
scroll to position [548, 0]
type input "double check that Craig is actually registered - need to replace Chad with Crai…"
click at [383, 621] on button "Save" at bounding box center [352, 632] width 63 height 26
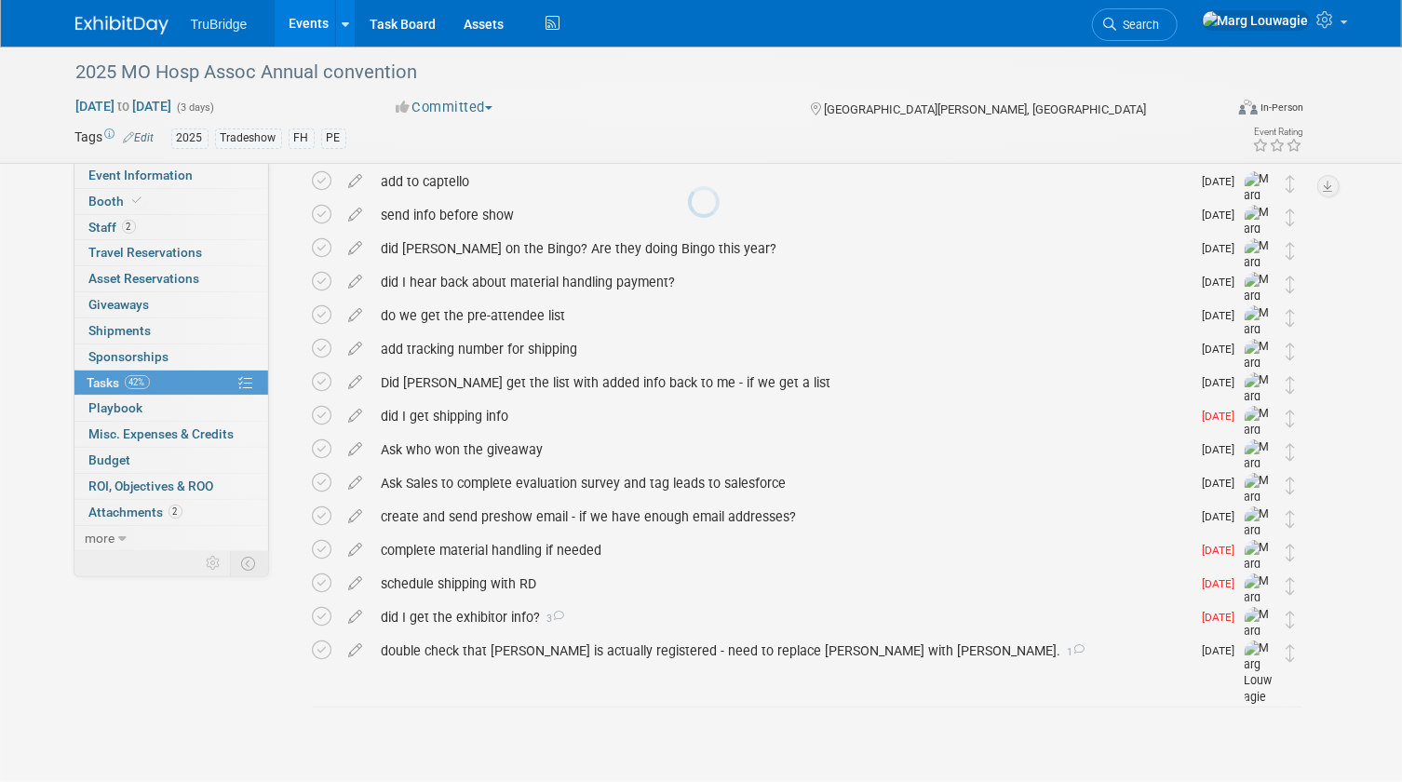
scroll to position [75, 0]
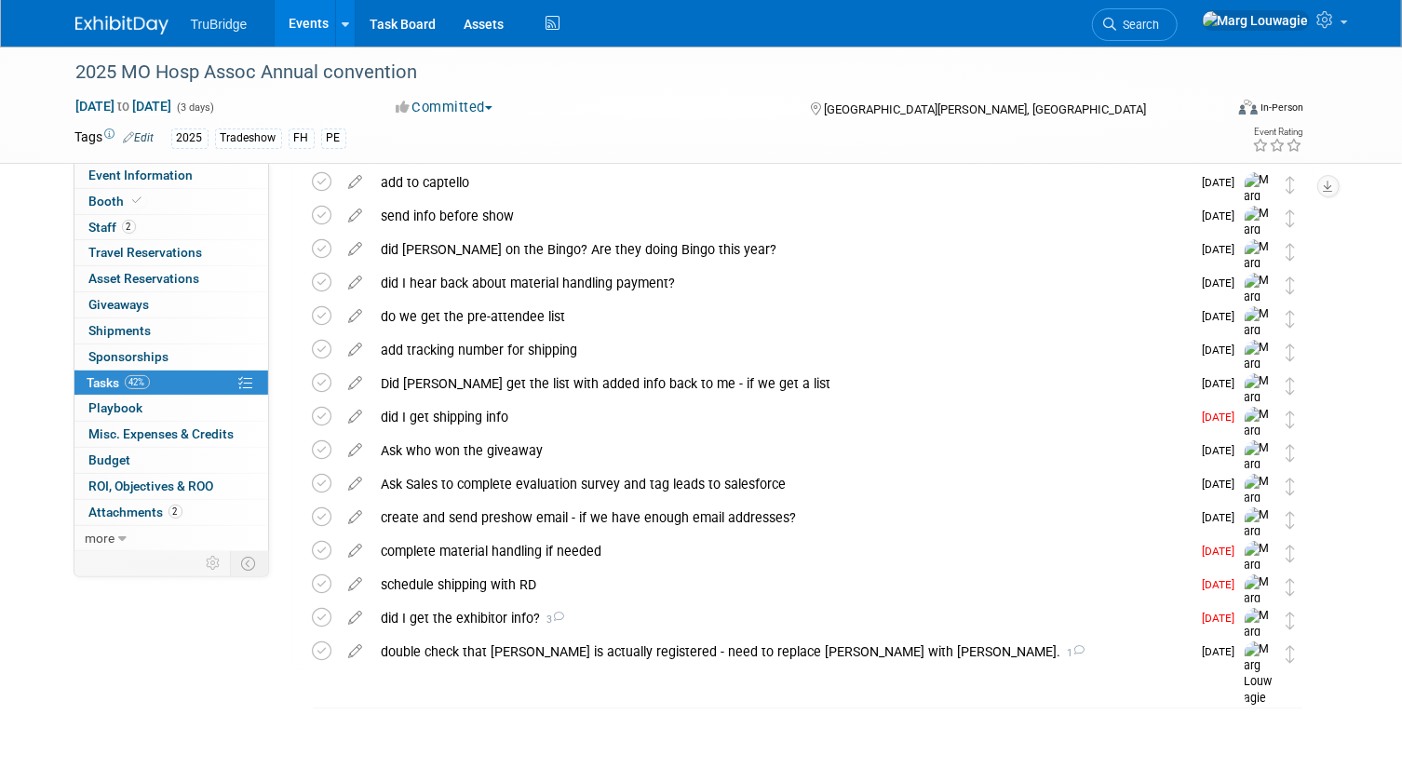
click at [472, 645] on div "double check that Craig is actually registered - need to replace Chad with Crai…" at bounding box center [781, 652] width 819 height 32
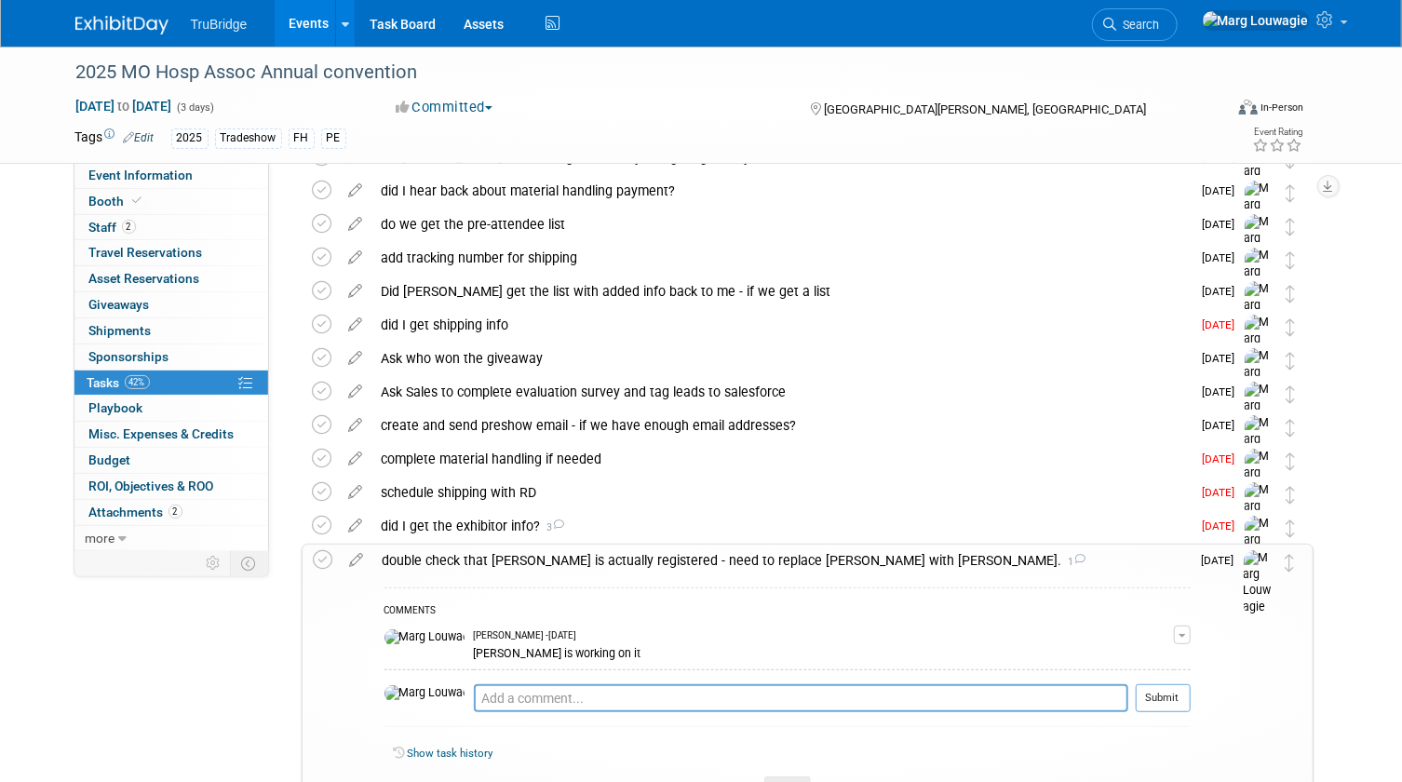
scroll to position [291, 0]
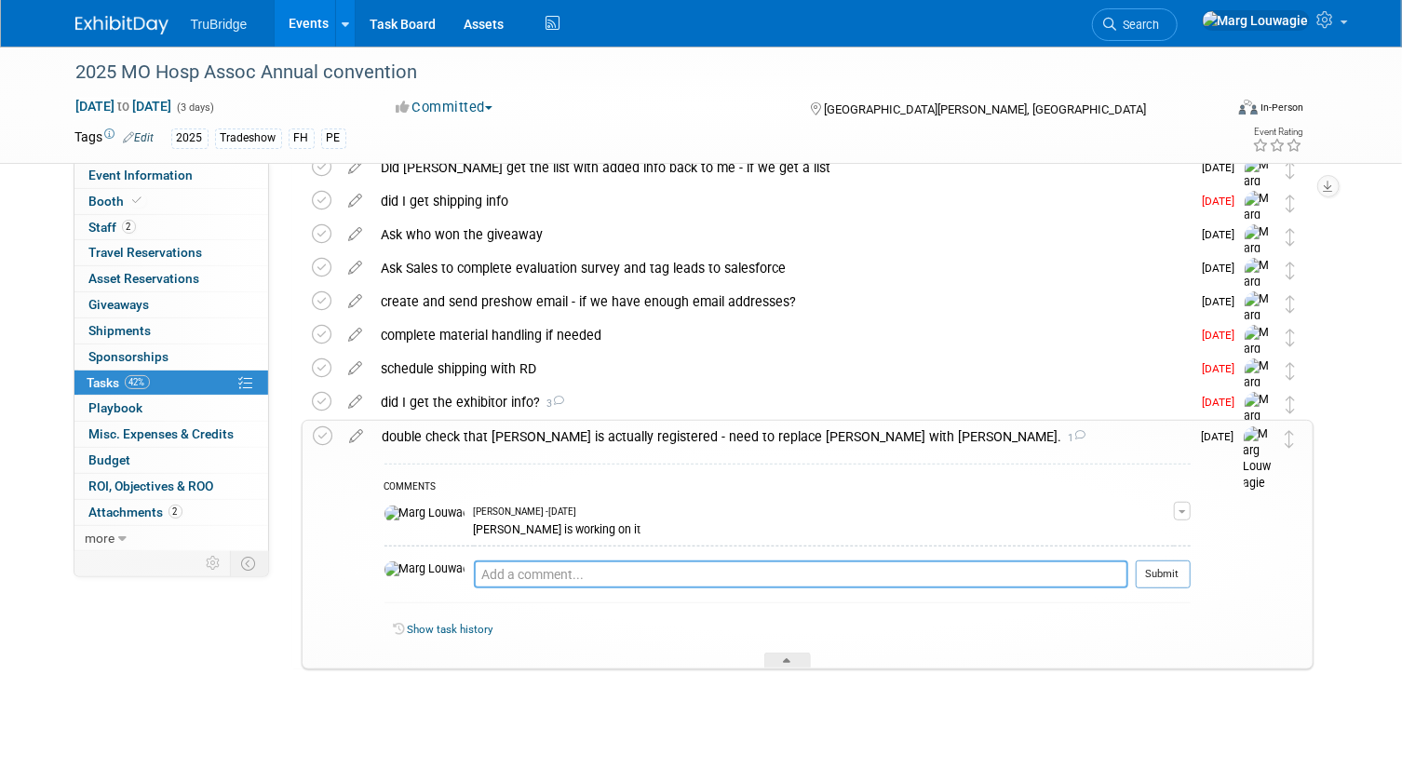
click at [493, 576] on textarea at bounding box center [801, 575] width 655 height 28
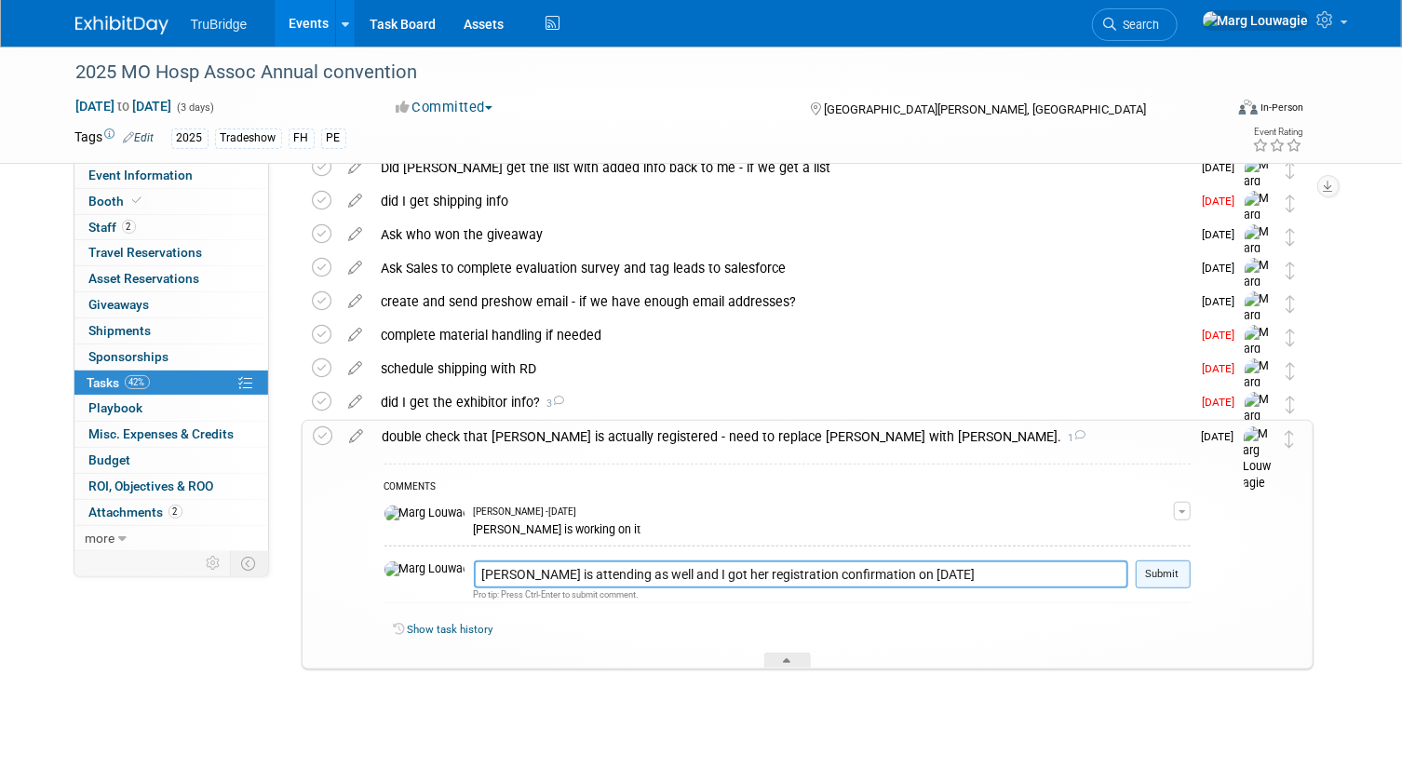
type textarea "Laura is attending as well and I got her registration confirmation on 10.10.25"
click at [1161, 580] on button "Submit" at bounding box center [1163, 575] width 55 height 28
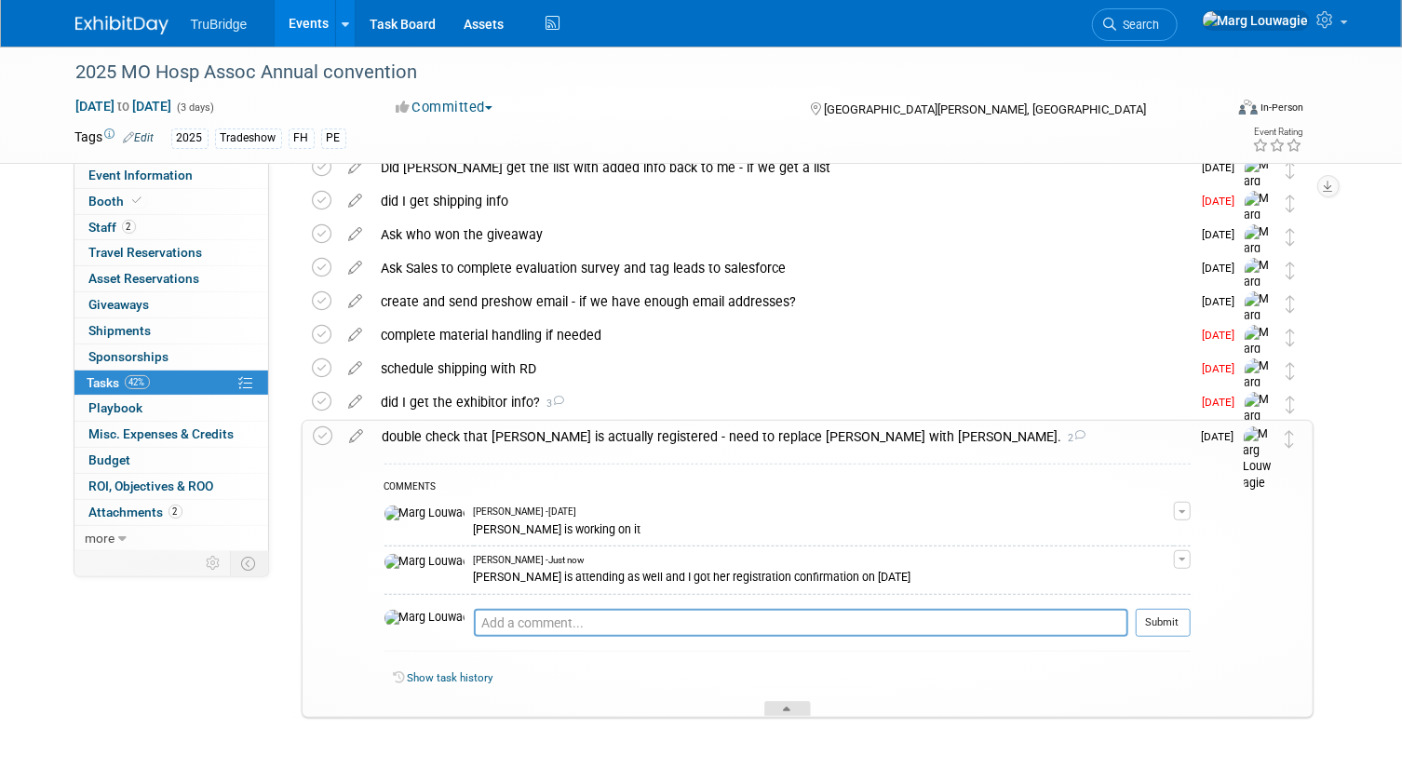
click at [789, 709] on icon at bounding box center [787, 712] width 7 height 11
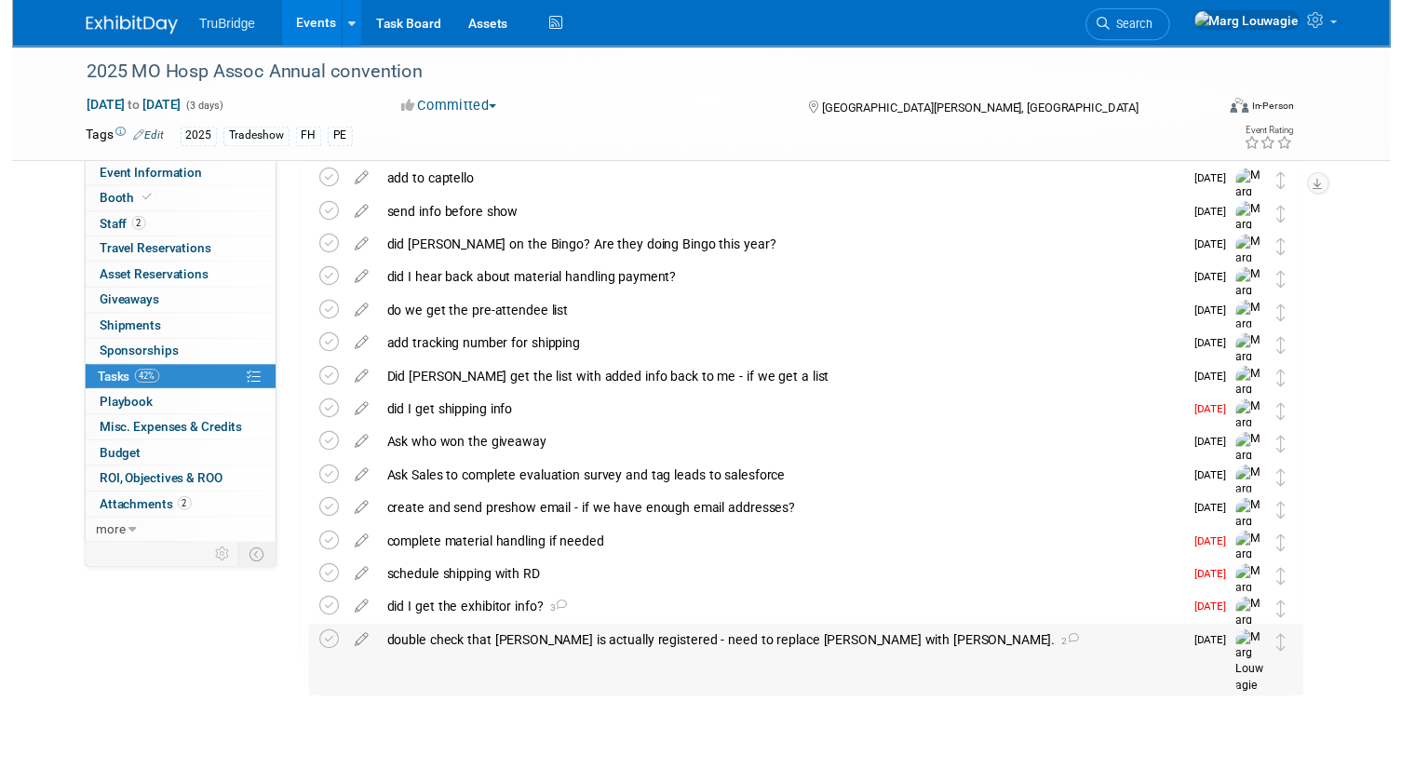
scroll to position [75, 0]
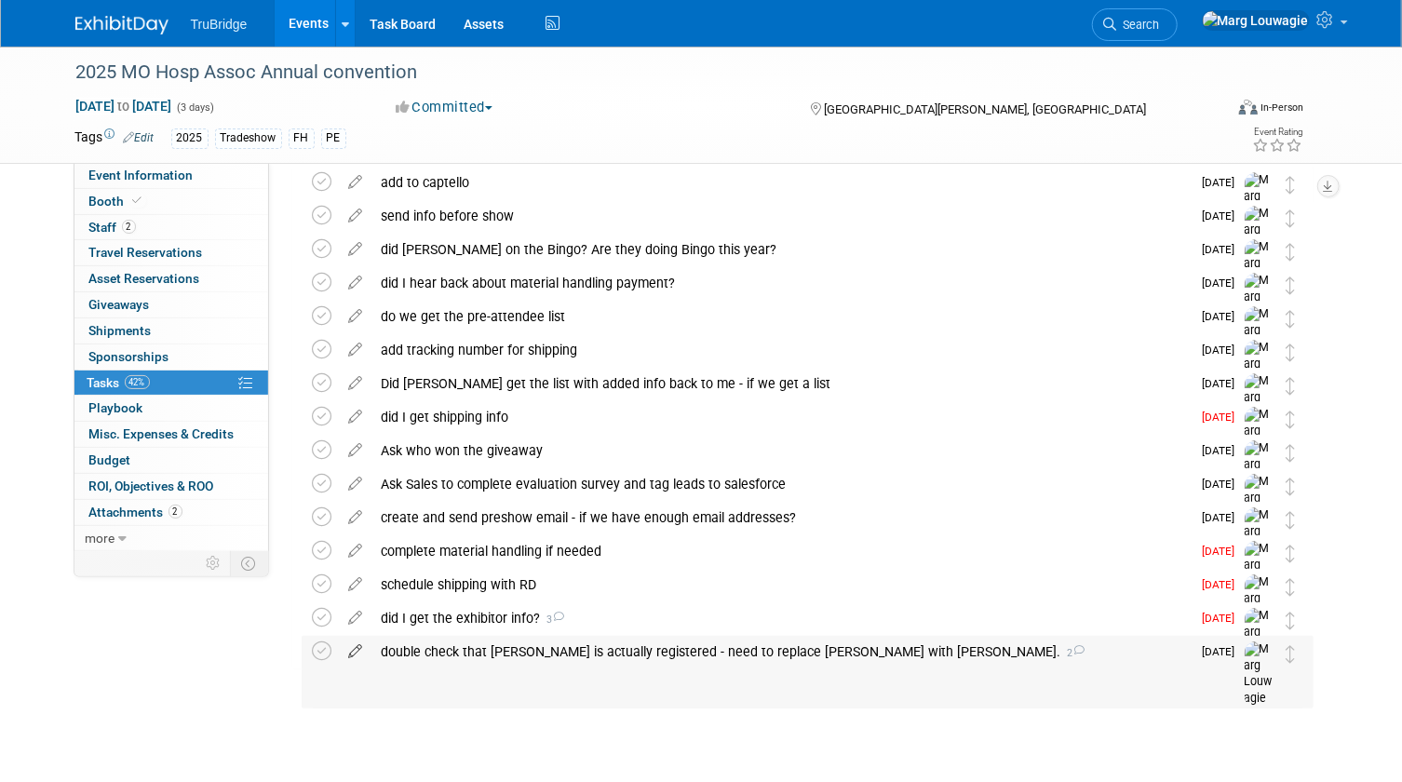
click at [354, 653] on icon at bounding box center [356, 647] width 33 height 23
select select "9"
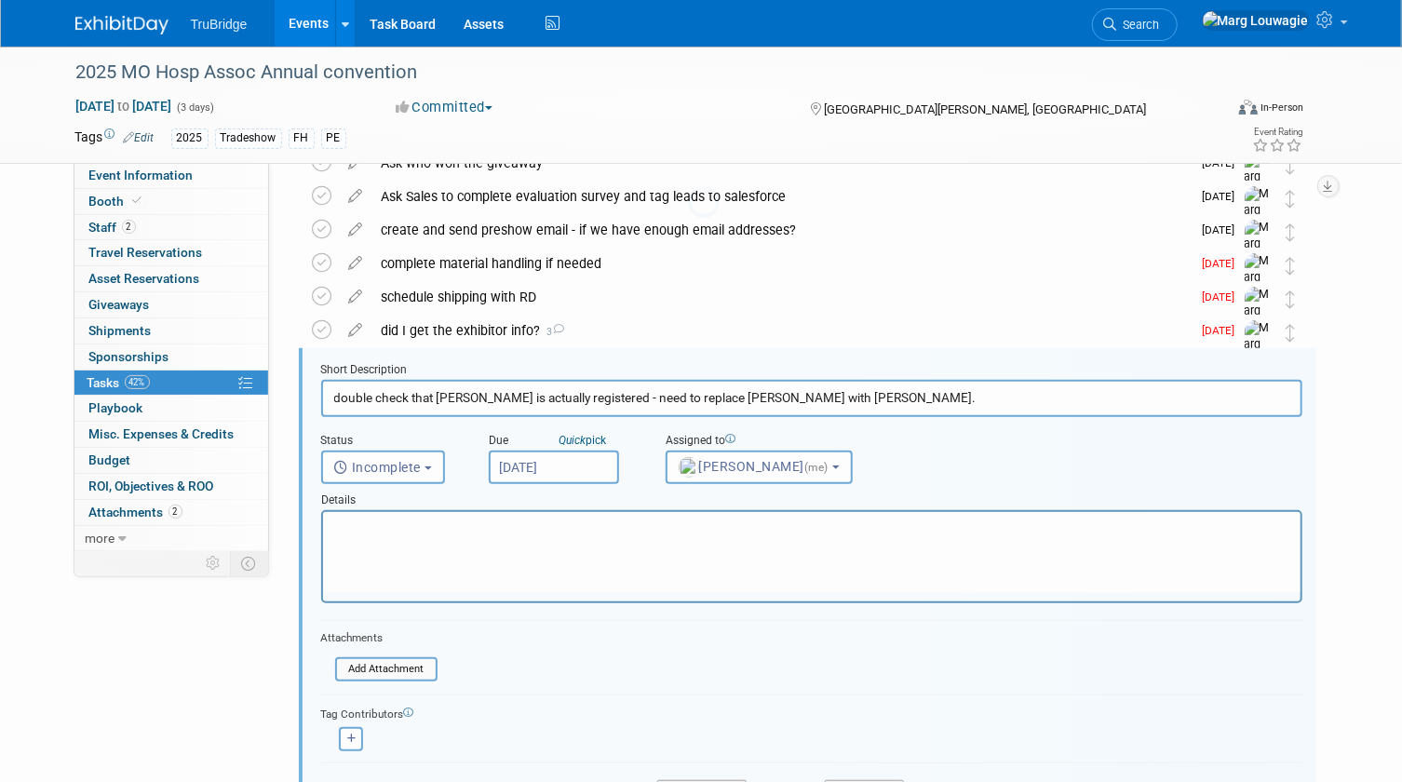
scroll to position [438, 0]
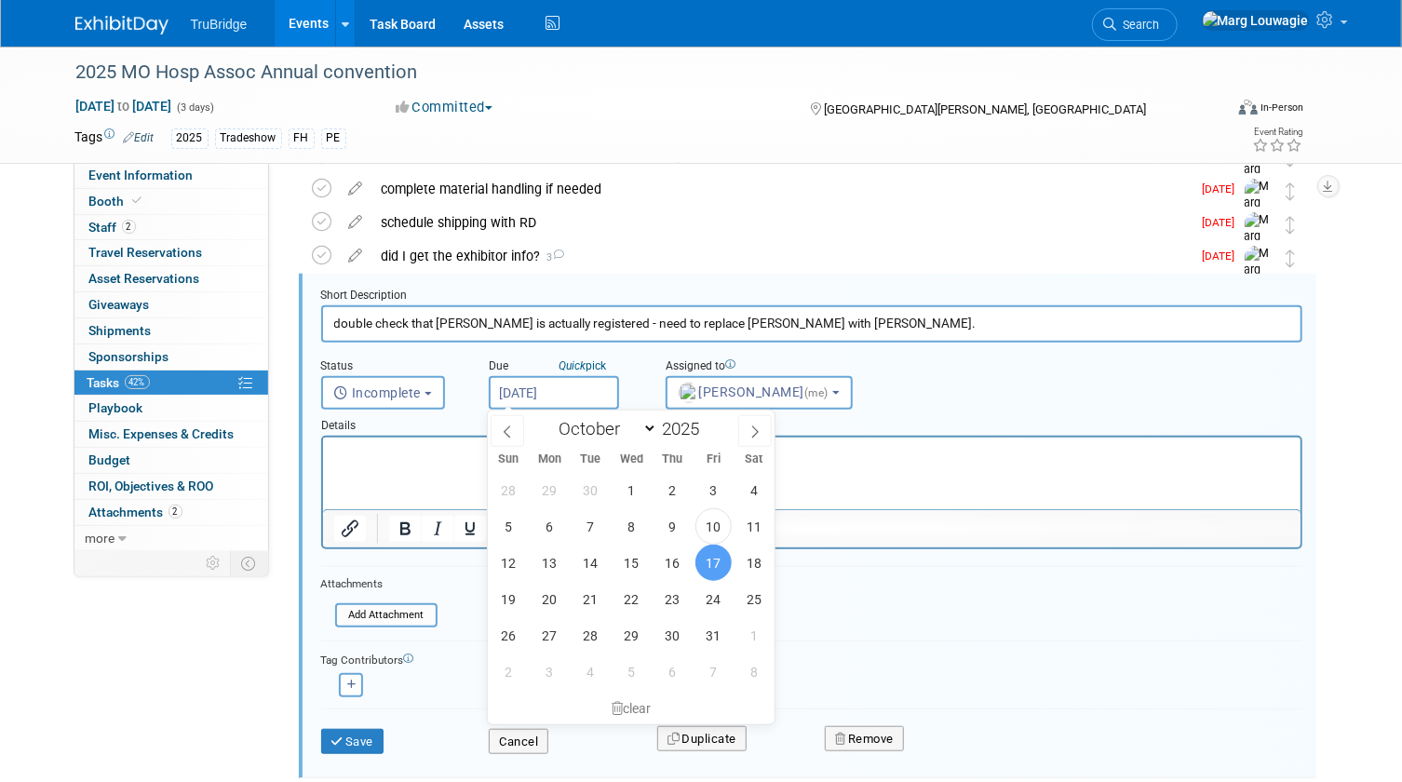
click at [600, 400] on input "Oct 17, 2025" at bounding box center [554, 393] width 130 height 34
click at [512, 735] on button "Cancel" at bounding box center [519, 742] width 60 height 26
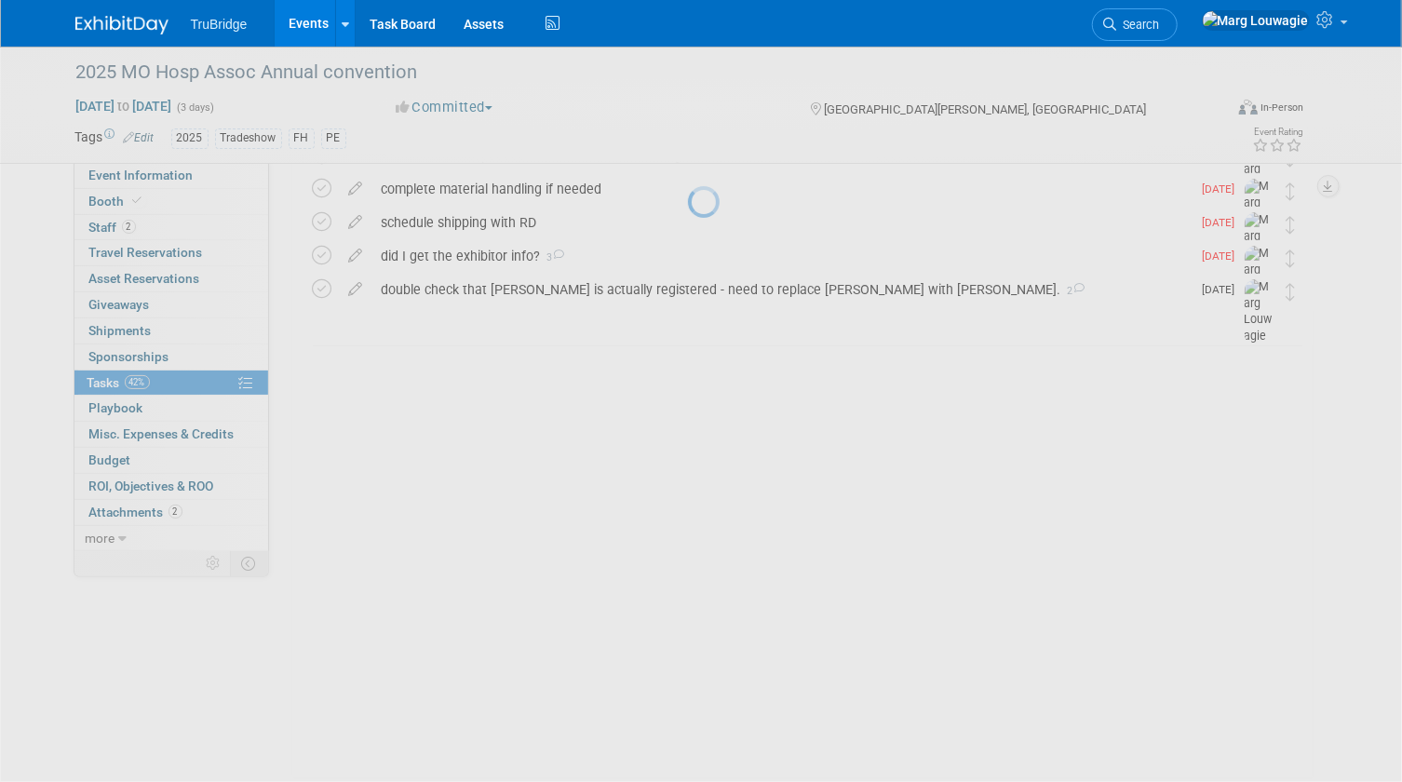
scroll to position [75, 0]
